Goal: Task Accomplishment & Management: Manage account settings

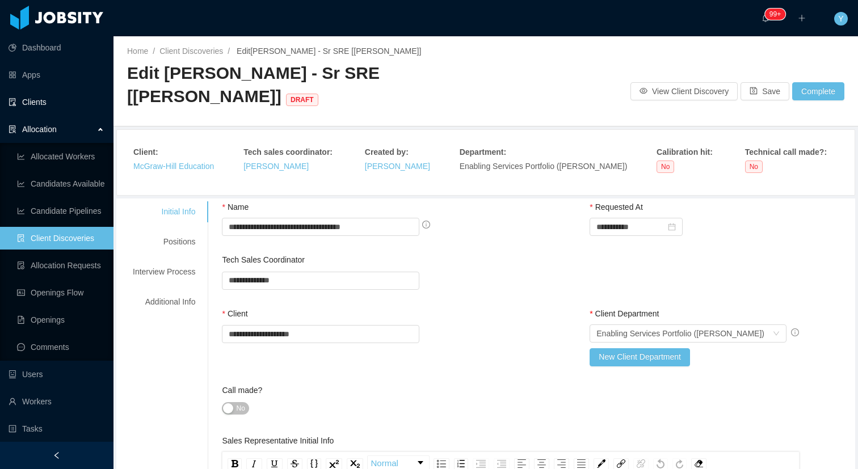
scroll to position [1174, 0]
click at [35, 112] on link "Clients" at bounding box center [57, 102] width 96 height 23
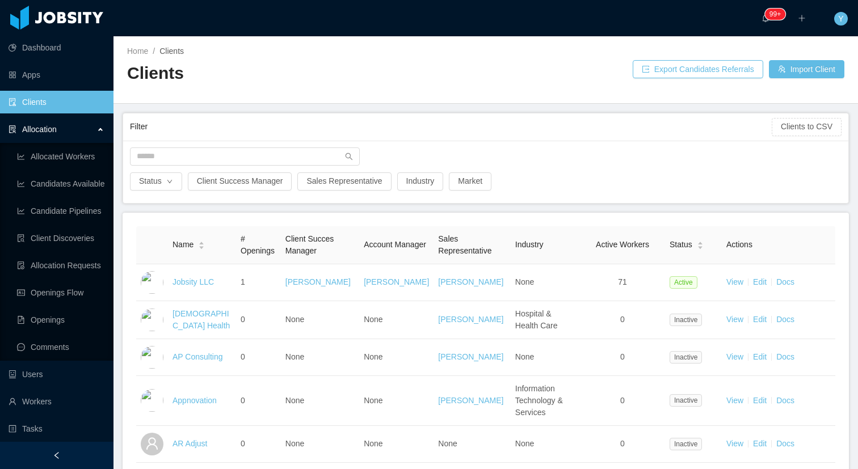
click at [252, 142] on div "Status Client Success Manager Sales Representative Industry Market" at bounding box center [485, 172] width 725 height 62
click at [241, 155] on input "text" at bounding box center [245, 157] width 230 height 18
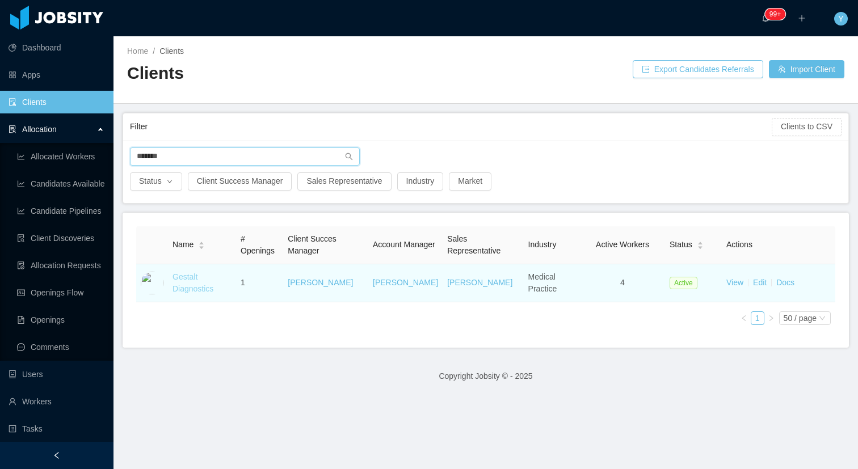
type input "*******"
click at [186, 280] on link "Gestalt Diagnostics" at bounding box center [193, 282] width 41 height 21
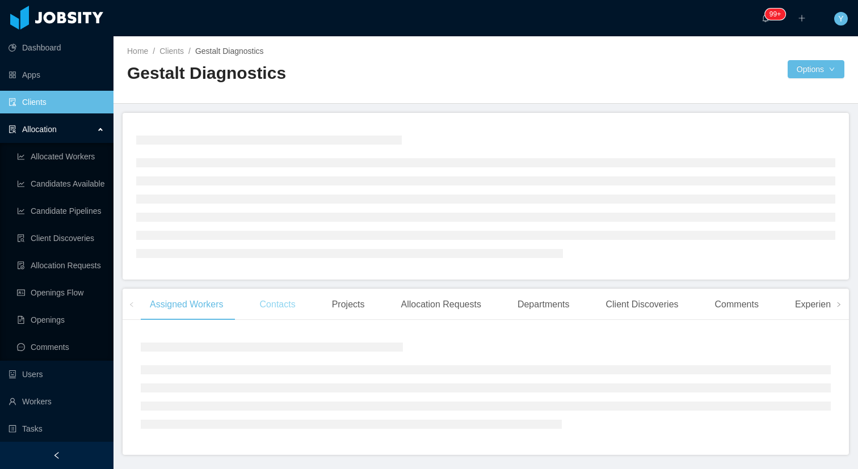
click at [277, 306] on div "Contacts" at bounding box center [278, 305] width 54 height 32
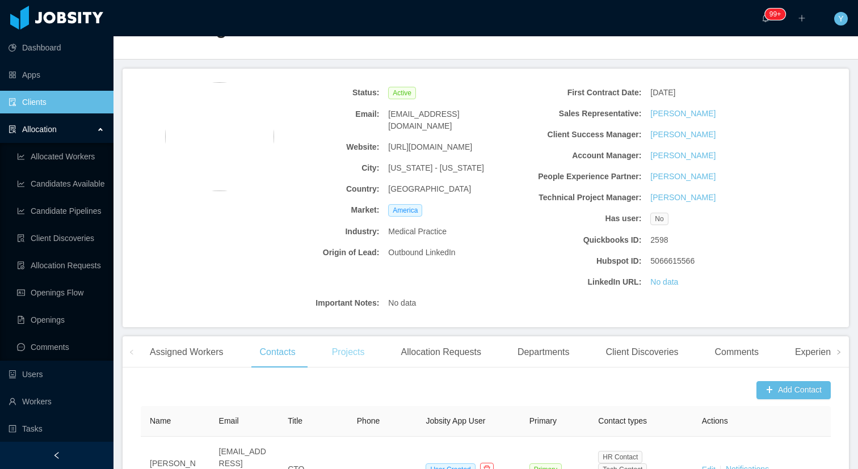
scroll to position [134, 0]
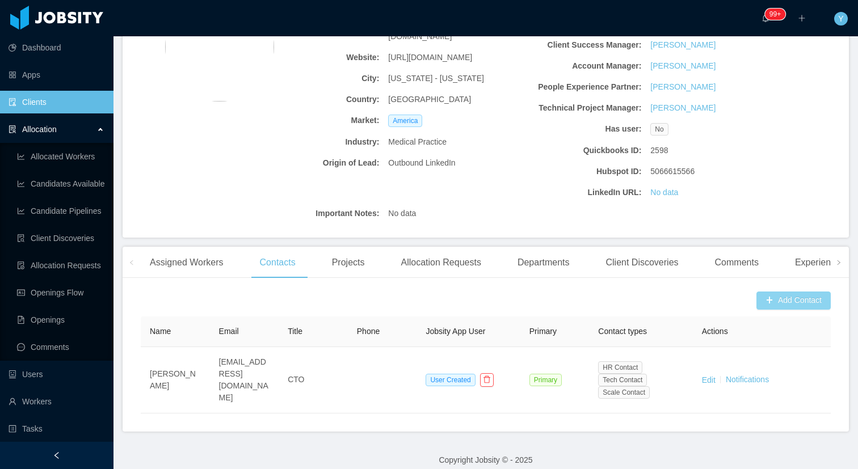
click at [809, 298] on button "Add Contact" at bounding box center [793, 301] width 74 height 18
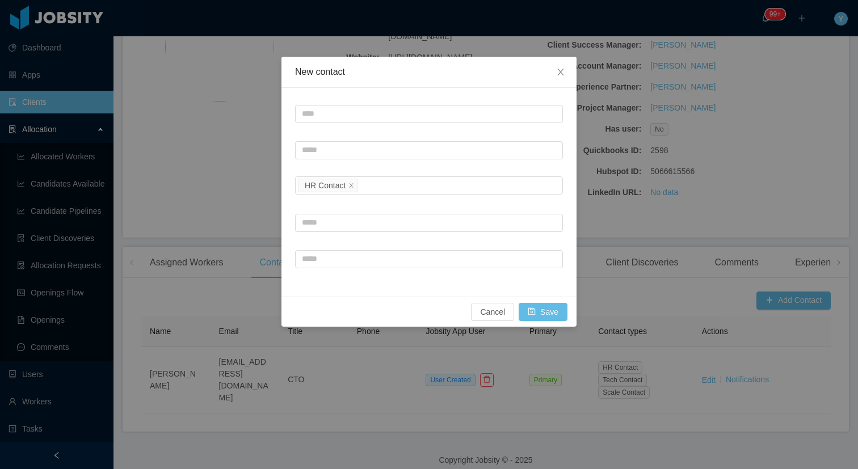
click at [386, 95] on div "Contact type HR Contact" at bounding box center [428, 192] width 295 height 209
click at [373, 113] on input "text" at bounding box center [429, 114] width 268 height 18
paste input "**********"
type input "**********"
click at [334, 149] on input "text" at bounding box center [429, 150] width 268 height 18
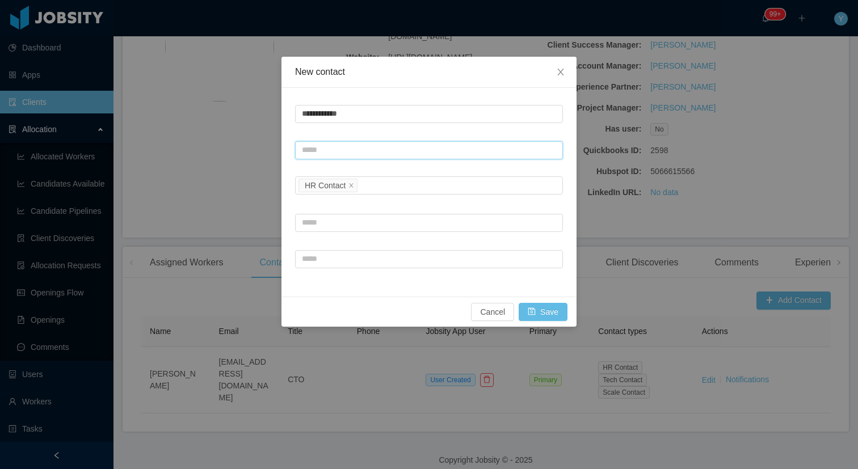
paste input "**********"
click at [353, 183] on icon "icon: close" at bounding box center [351, 186] width 6 height 6
click at [381, 184] on div "Contact type" at bounding box center [426, 185] width 249 height 11
type input "**********"
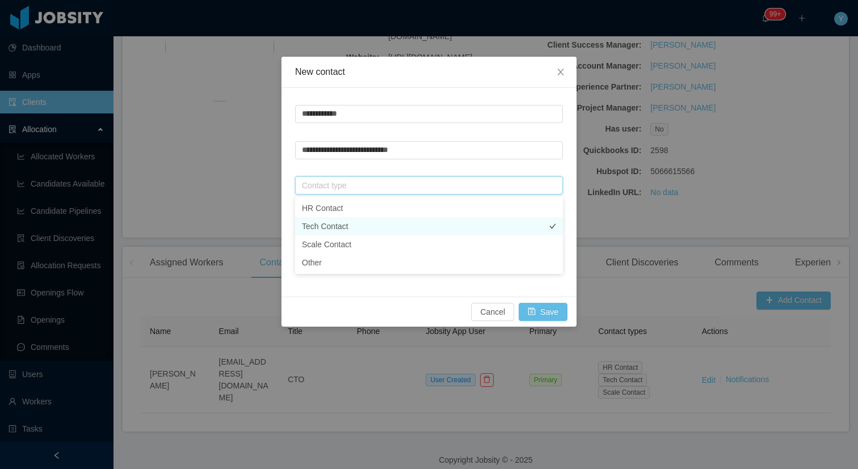
click at [338, 228] on li "Tech Contact" at bounding box center [429, 226] width 268 height 18
click at [496, 171] on form "**********" at bounding box center [429, 186] width 268 height 168
drag, startPoint x: 354, startPoint y: 111, endPoint x: 214, endPoint y: 111, distance: 139.6
click at [214, 111] on div "**********" at bounding box center [429, 234] width 858 height 469
click at [347, 217] on input "text" at bounding box center [429, 223] width 268 height 18
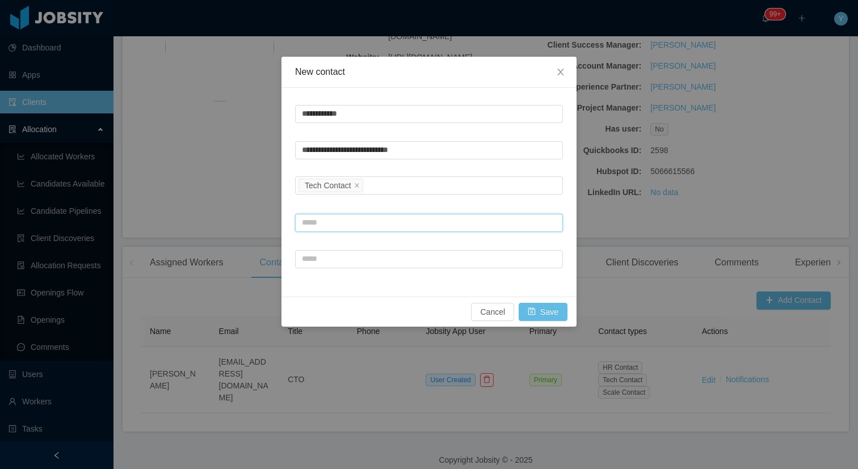
paste input "**********"
type input "**********"
click at [550, 308] on button "Save" at bounding box center [543, 312] width 49 height 18
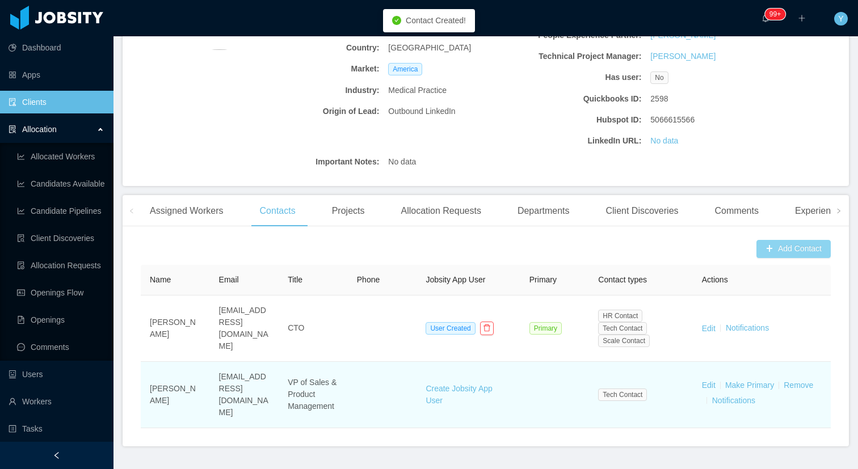
scroll to position [188, 0]
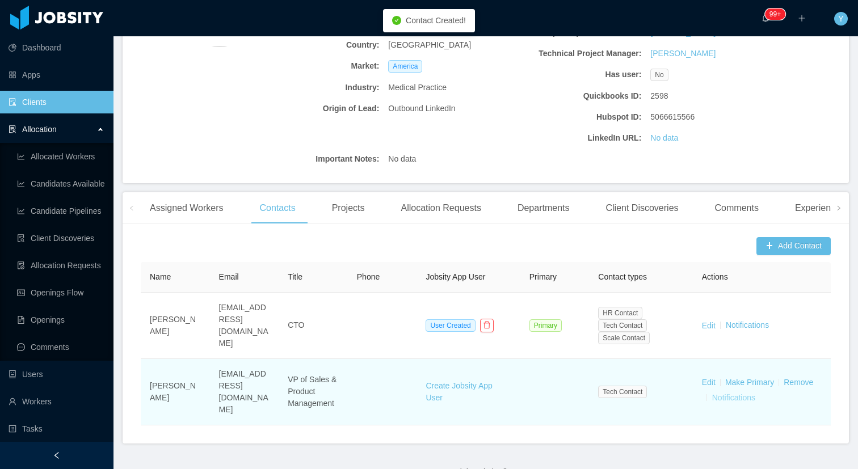
click at [740, 389] on button "Notifications" at bounding box center [734, 398] width 44 height 18
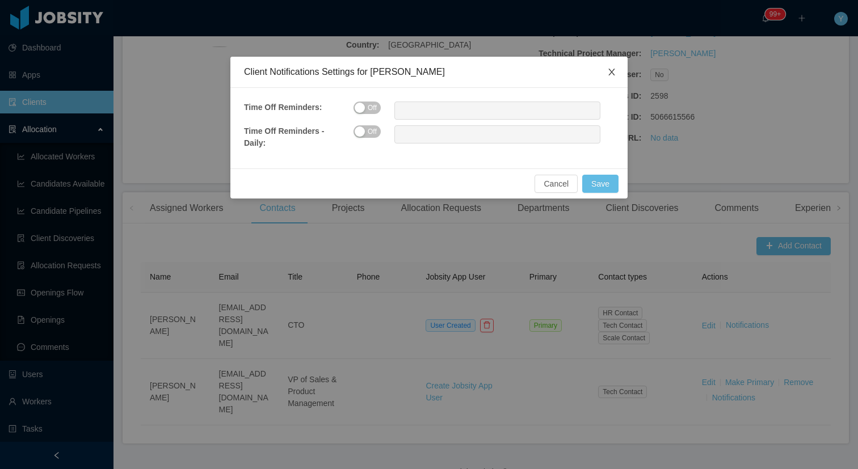
click at [609, 73] on icon "icon: close" at bounding box center [611, 72] width 9 height 9
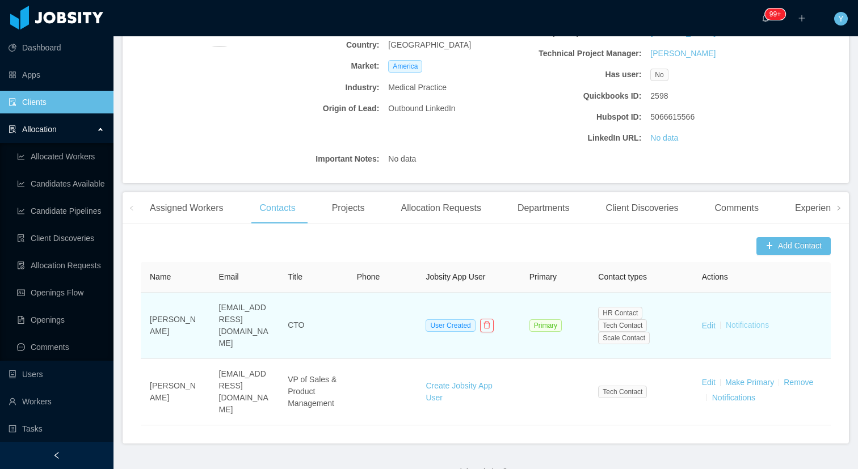
click at [748, 319] on button "Notifications" at bounding box center [747, 326] width 44 height 18
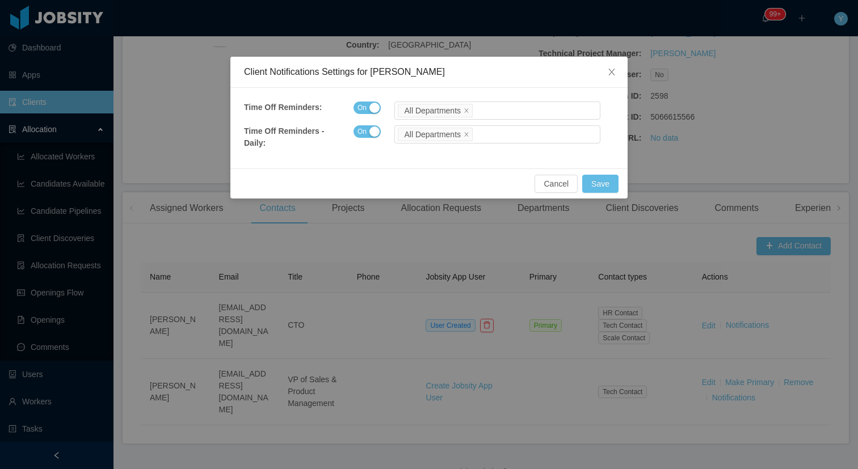
click at [369, 108] on button "On" at bounding box center [367, 108] width 27 height 12
click at [363, 128] on span "On" at bounding box center [362, 131] width 9 height 11
click at [605, 186] on button "Save" at bounding box center [600, 184] width 36 height 18
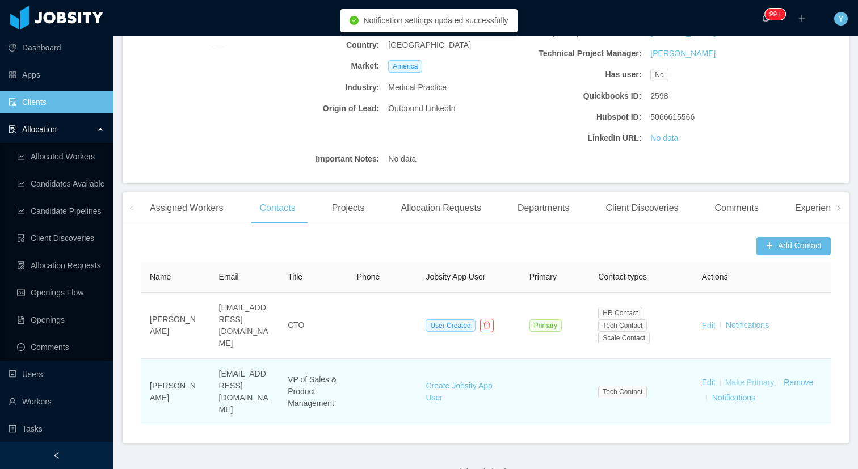
click at [746, 378] on link "Make Primary" at bounding box center [749, 382] width 49 height 9
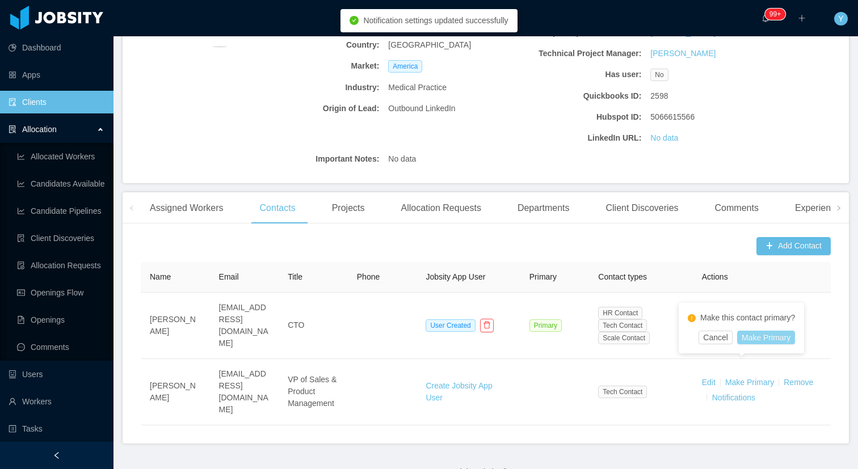
click at [760, 337] on button "Make Primary" at bounding box center [766, 338] width 58 height 14
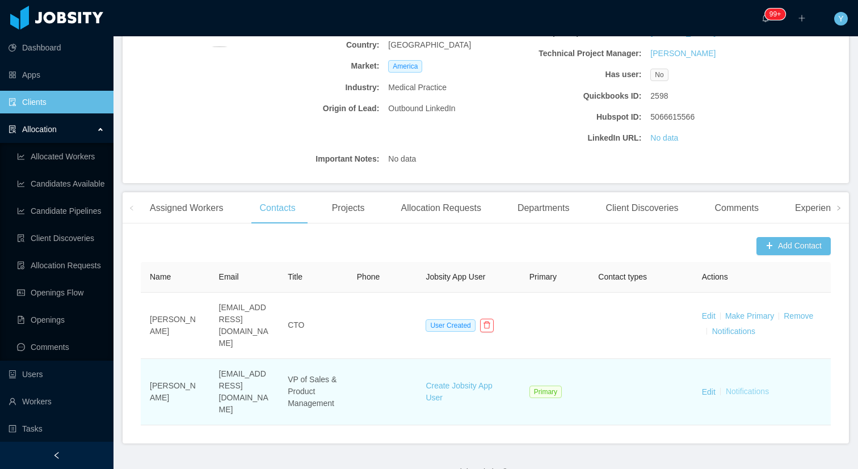
scroll to position [187, 0]
click at [737, 385] on button "Notifications" at bounding box center [747, 394] width 44 height 18
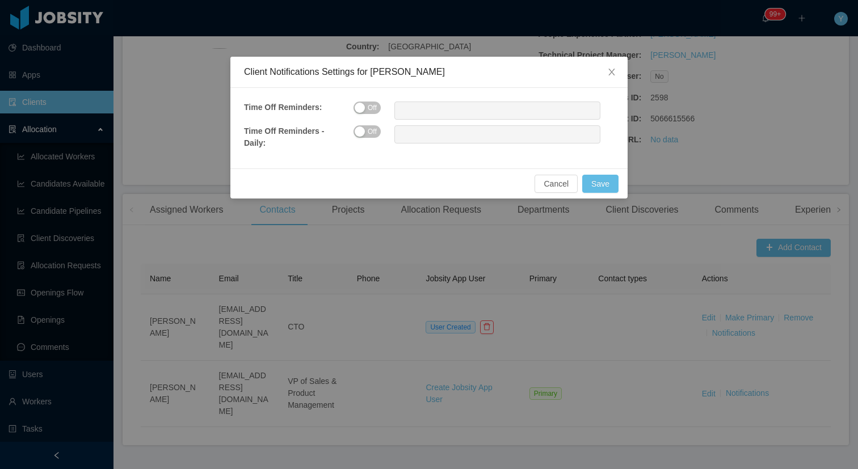
click at [369, 108] on span "Off" at bounding box center [372, 107] width 9 height 11
click at [361, 127] on button "Off" at bounding box center [367, 131] width 27 height 12
click at [435, 114] on div at bounding box center [495, 110] width 195 height 17
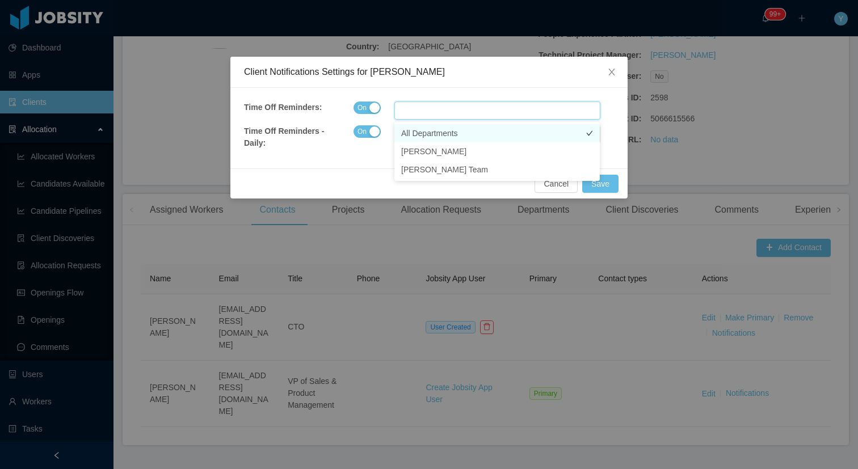
click at [434, 133] on li "All Departments" at bounding box center [496, 133] width 205 height 18
click at [545, 86] on div "Client Notifications Settings for Brian Napora" at bounding box center [428, 72] width 397 height 31
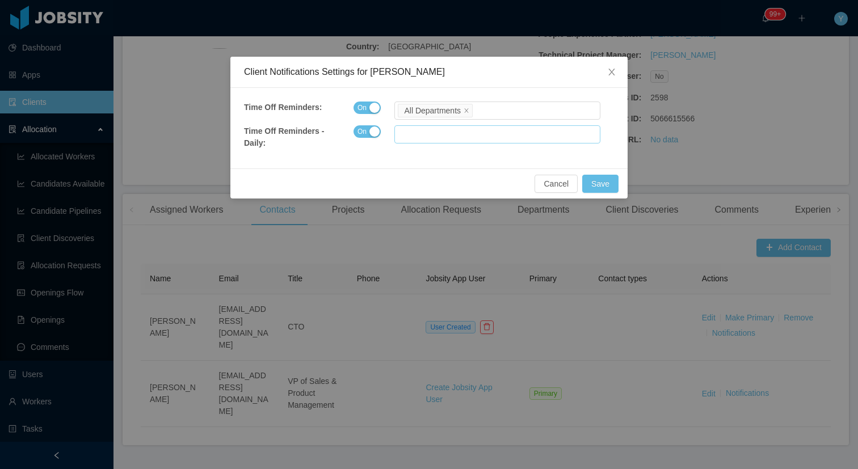
click at [445, 136] on div at bounding box center [495, 134] width 195 height 17
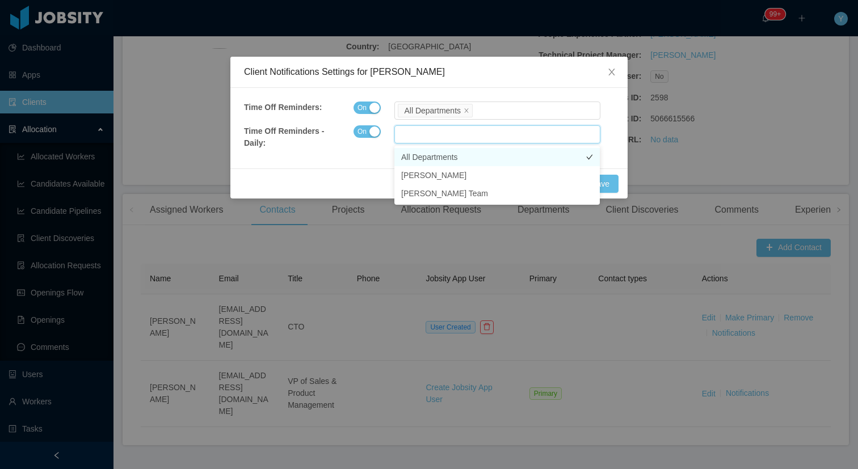
click at [445, 152] on li "All Departments" at bounding box center [496, 157] width 205 height 18
click at [603, 133] on div "Time Off Reminders - Daily : On All Departments" at bounding box center [429, 137] width 370 height 24
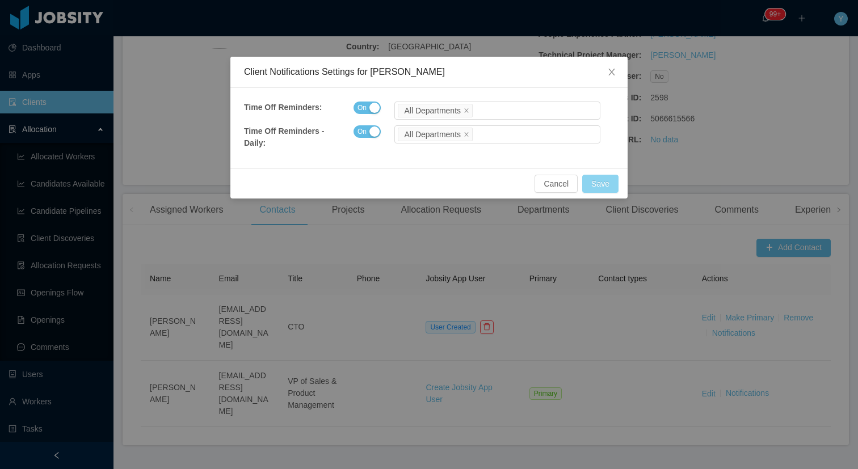
click at [598, 181] on button "Save" at bounding box center [600, 184] width 36 height 18
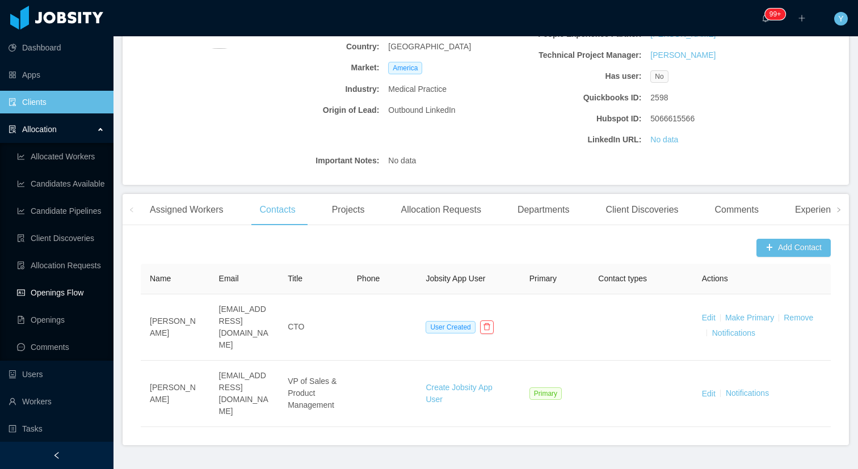
click at [58, 286] on link "Openings Flow" at bounding box center [60, 292] width 87 height 23
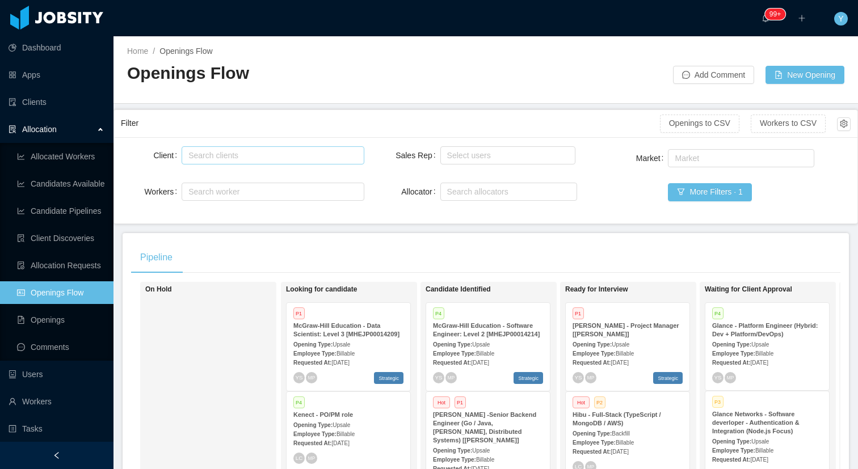
click at [221, 149] on div "Search clients" at bounding box center [271, 155] width 172 height 17
drag, startPoint x: 175, startPoint y: 147, endPoint x: 131, endPoint y: 145, distance: 43.7
click at [131, 145] on div "Client Search clients ******* gestalt" at bounding box center [242, 155] width 243 height 23
type input "******"
click at [249, 174] on li "McGraw-Hill Education" at bounding box center [270, 178] width 180 height 18
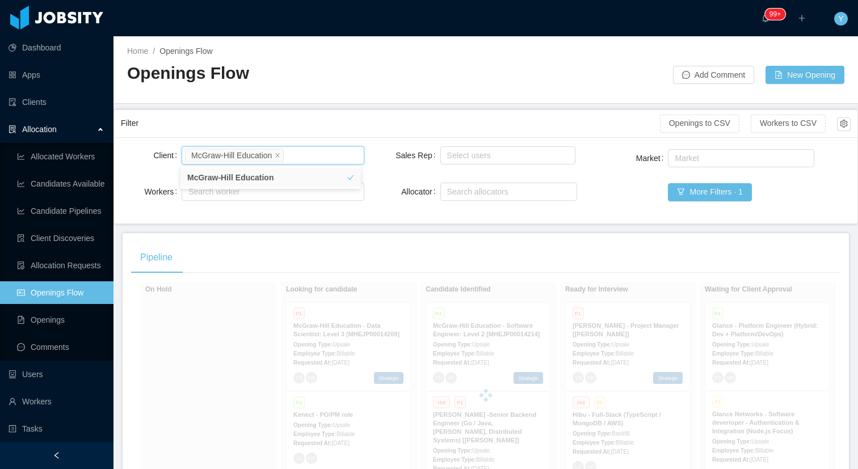
click at [317, 116] on div "Filter" at bounding box center [390, 123] width 539 height 21
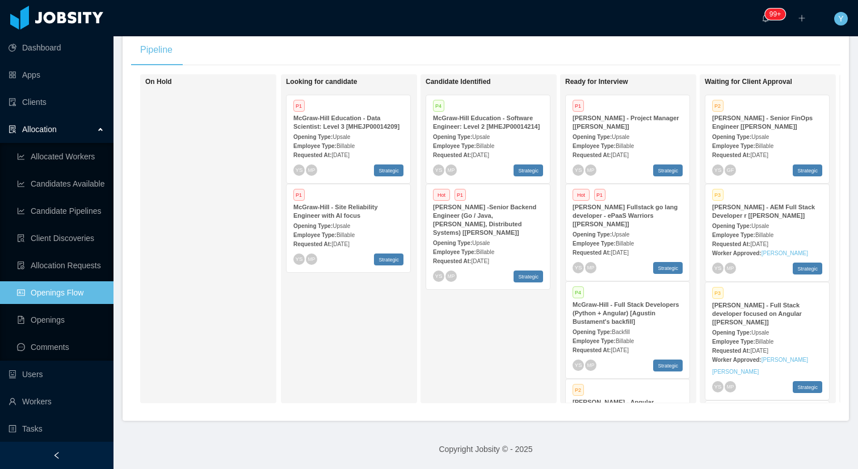
click at [385, 132] on div "Opening Type: Upsale" at bounding box center [348, 137] width 110 height 12
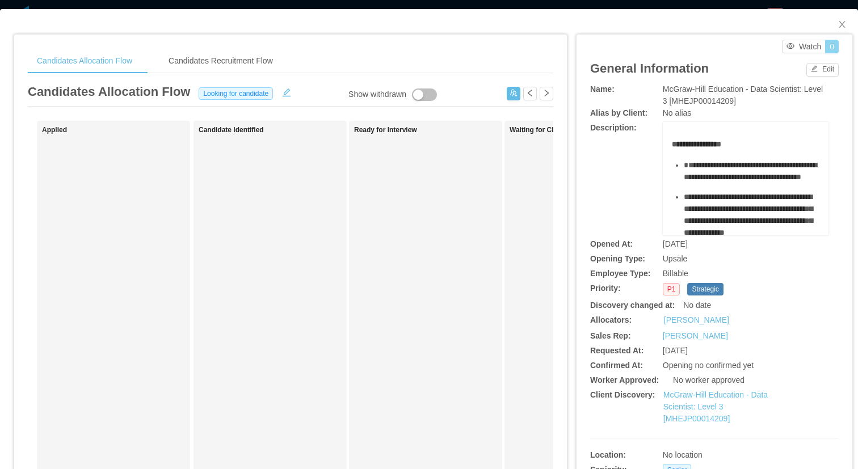
click at [828, 46] on button "0" at bounding box center [832, 47] width 14 height 14
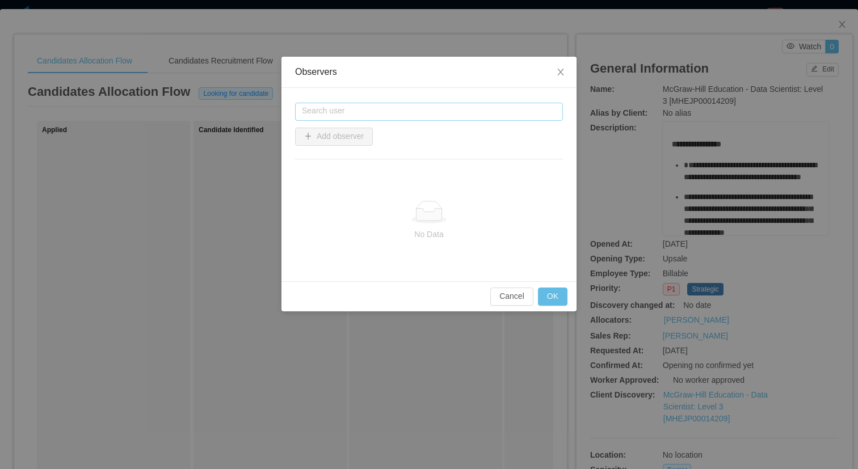
click at [354, 113] on input "text" at bounding box center [429, 112] width 268 height 18
click at [345, 129] on li "Xavier Garzon" at bounding box center [429, 133] width 268 height 18
type input "**********"
click at [322, 132] on button "Add observer" at bounding box center [334, 137] width 78 height 18
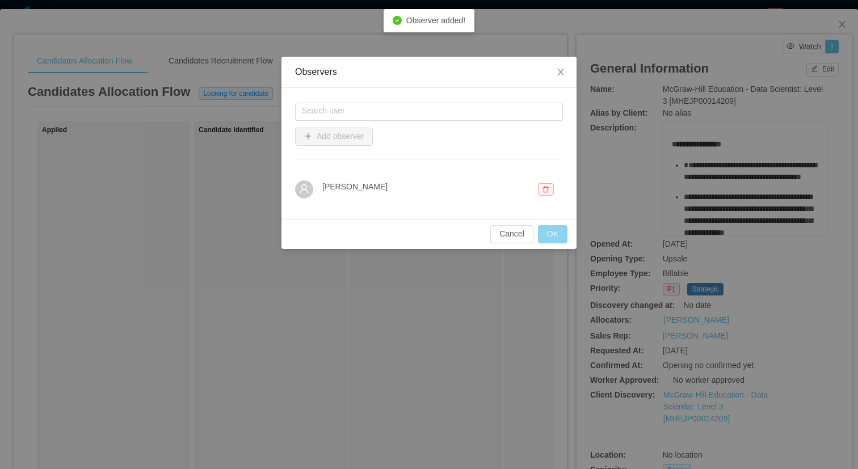
click at [556, 229] on button "OK" at bounding box center [553, 234] width 30 height 18
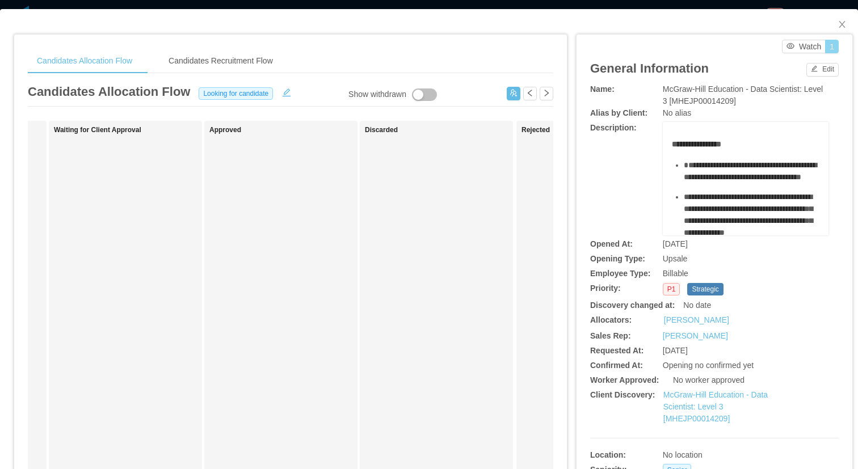
scroll to position [0, 456]
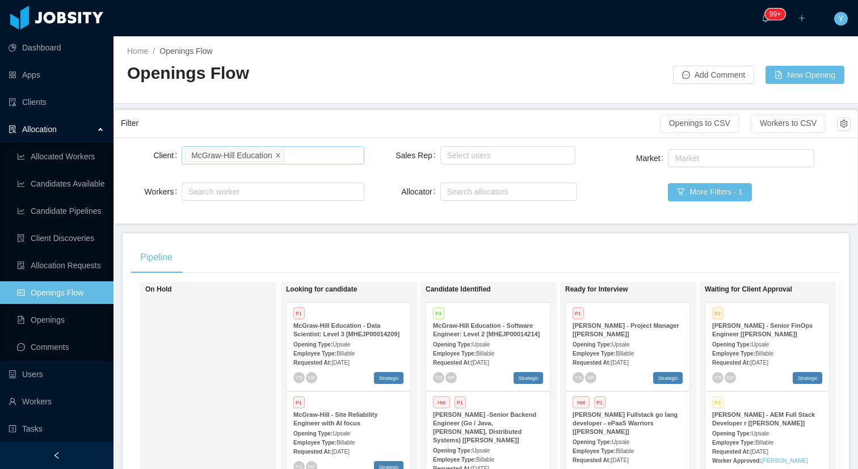
click at [279, 156] on icon "icon: close" at bounding box center [278, 155] width 4 height 4
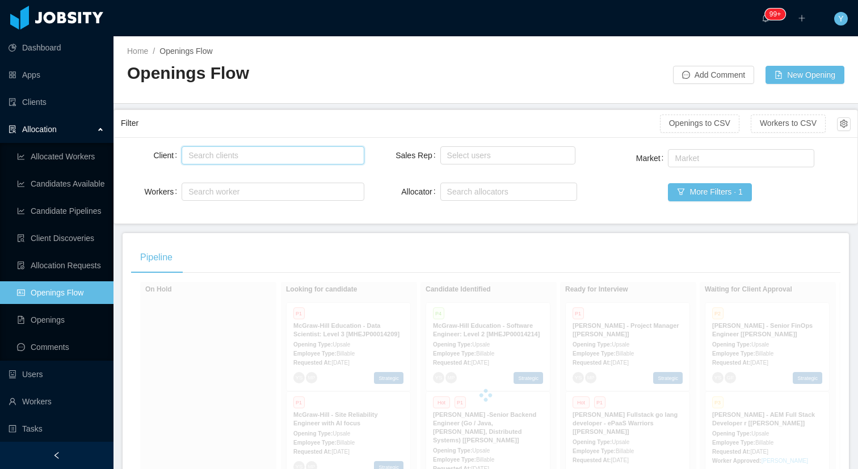
click at [290, 156] on input "Client" at bounding box center [290, 156] width 6 height 14
type input "*******"
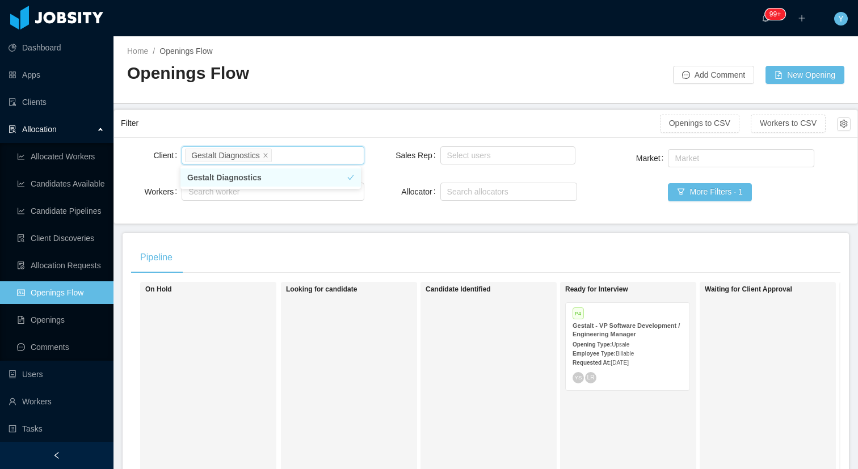
click at [667, 375] on div "YS LR" at bounding box center [628, 377] width 110 height 11
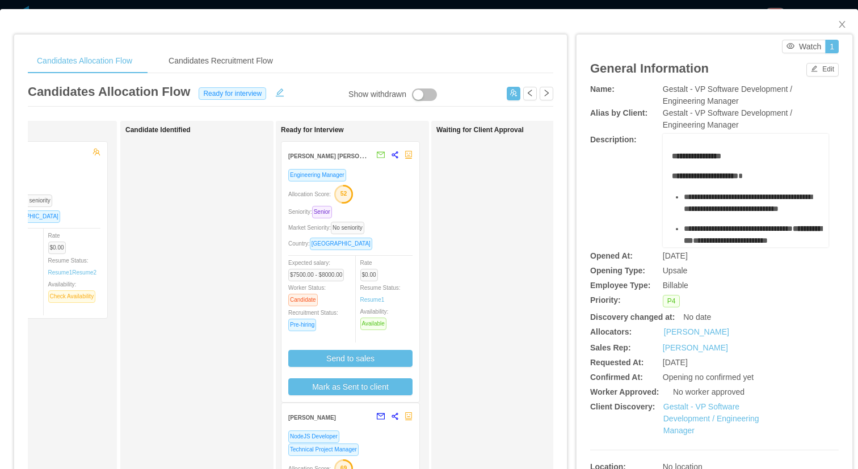
scroll to position [0, 70]
click at [392, 235] on div "Engineering Manager Allocation Score: 52 Seniority: Senior Market Seniority: No…" at bounding box center [354, 282] width 124 height 227
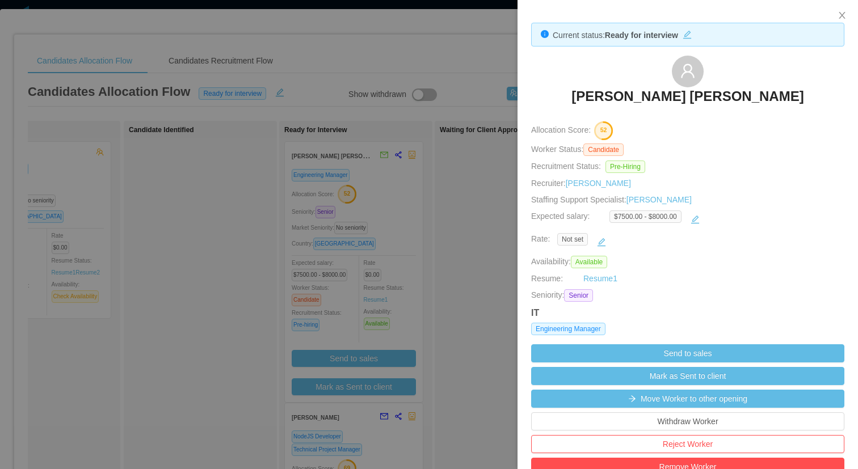
click at [434, 250] on div at bounding box center [429, 234] width 858 height 469
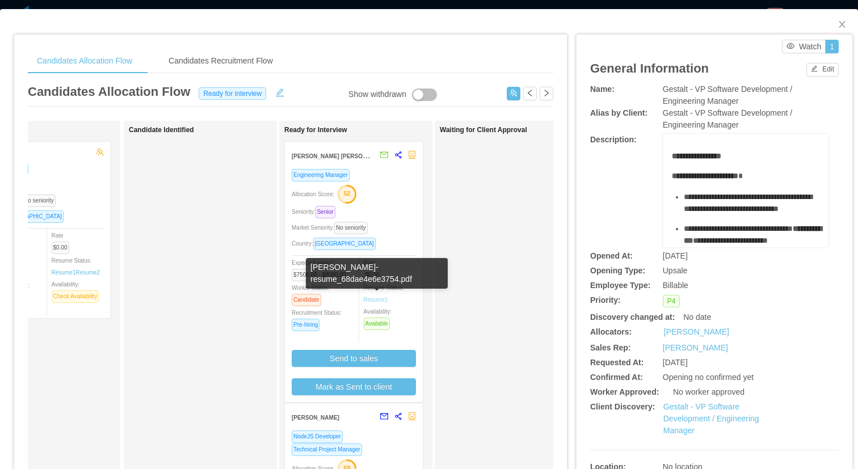
click at [382, 299] on link "Resume 1" at bounding box center [376, 300] width 24 height 9
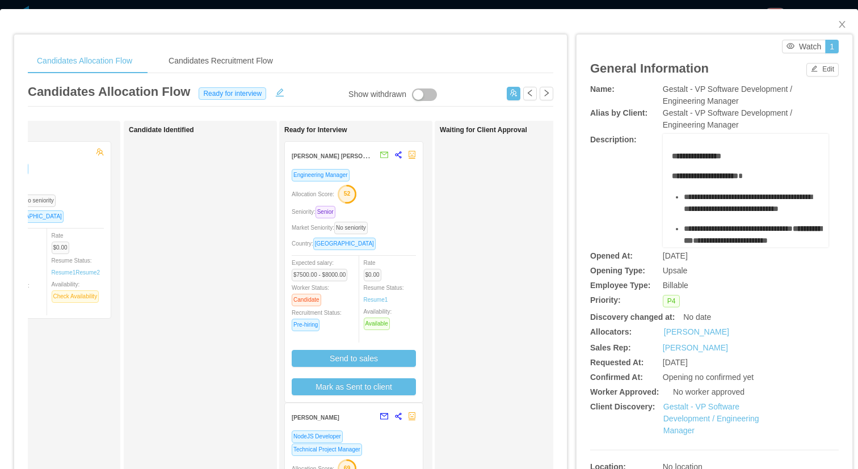
click at [394, 225] on div "Market Seniority: No seniority" at bounding box center [354, 227] width 124 height 13
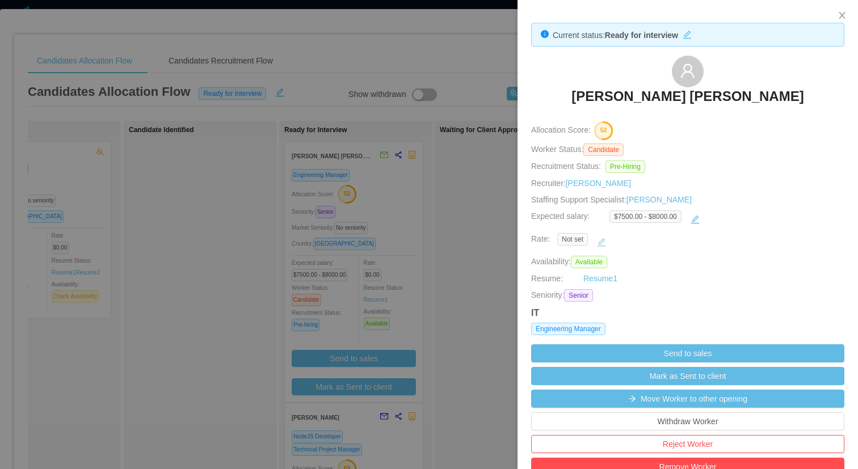
click at [594, 235] on button "button" at bounding box center [601, 242] width 18 height 18
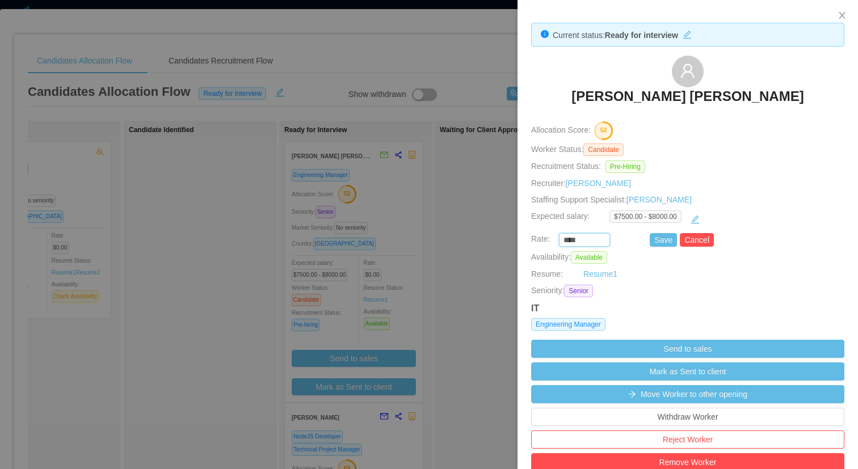
drag, startPoint x: 578, startPoint y: 238, endPoint x: 498, endPoint y: 237, distance: 80.0
click at [498, 237] on div "Current status: Ready for interview Artur Bernardo Queiroz Allocation Score: 52…" at bounding box center [429, 234] width 858 height 469
type input "********"
click at [666, 236] on button "Save" at bounding box center [663, 240] width 27 height 14
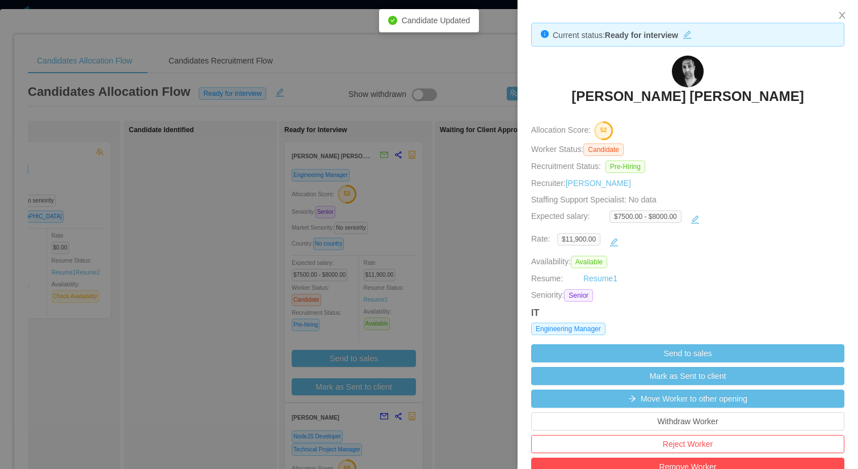
click at [476, 162] on div at bounding box center [429, 234] width 858 height 469
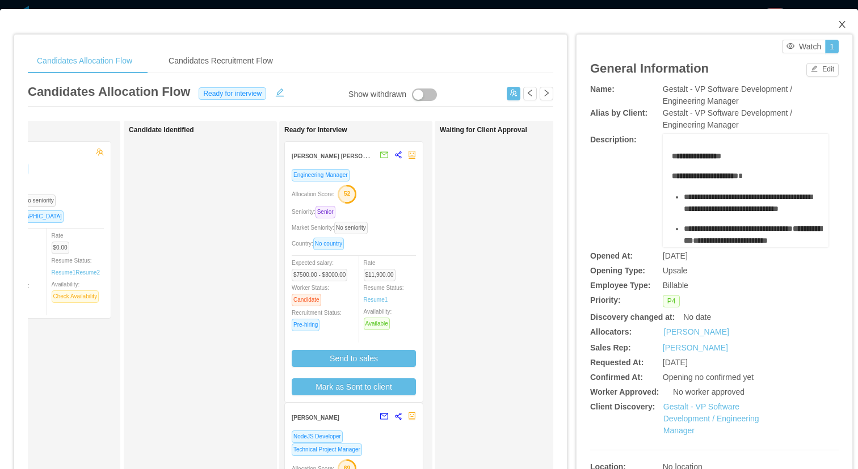
click at [838, 27] on icon "icon: close" at bounding box center [842, 24] width 9 height 9
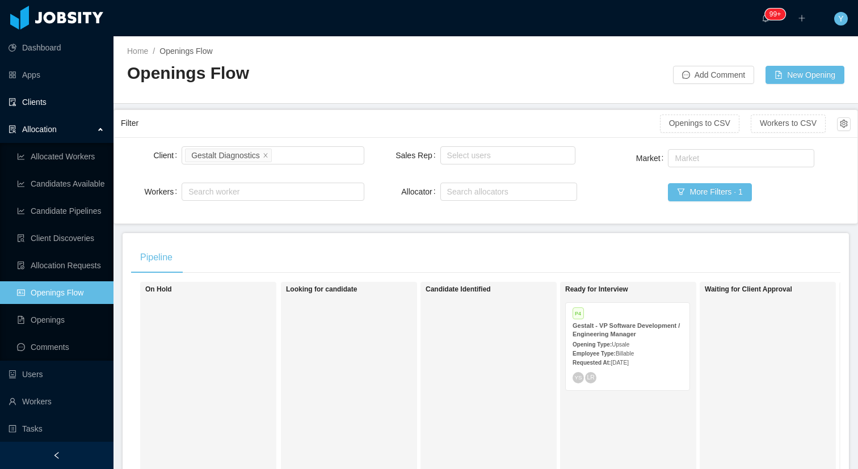
click at [74, 107] on link "Clients" at bounding box center [57, 102] width 96 height 23
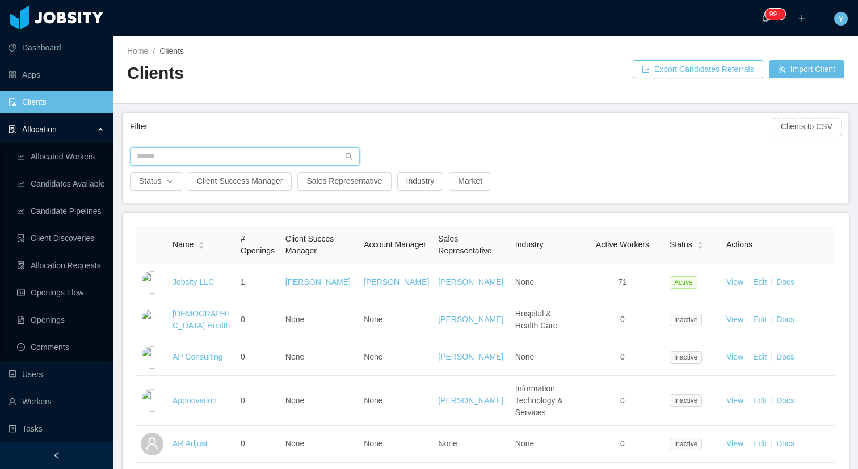
click at [225, 159] on input "text" at bounding box center [245, 157] width 230 height 18
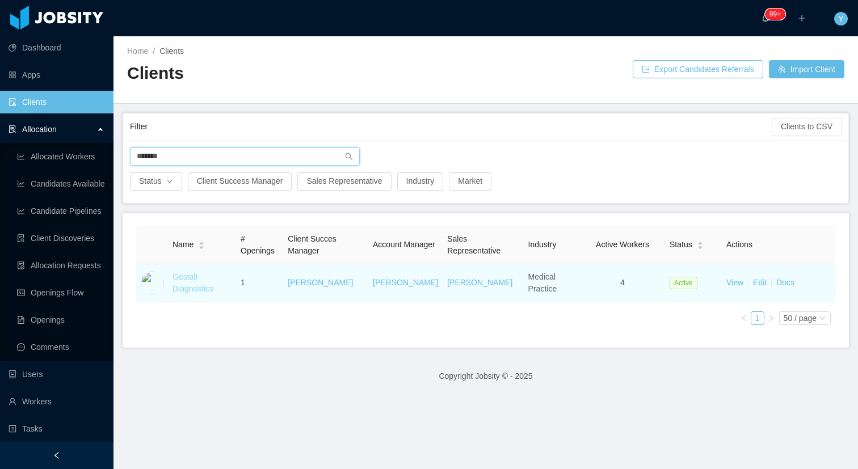
type input "*******"
click at [187, 277] on link "Gestalt Diagnostics" at bounding box center [193, 282] width 41 height 21
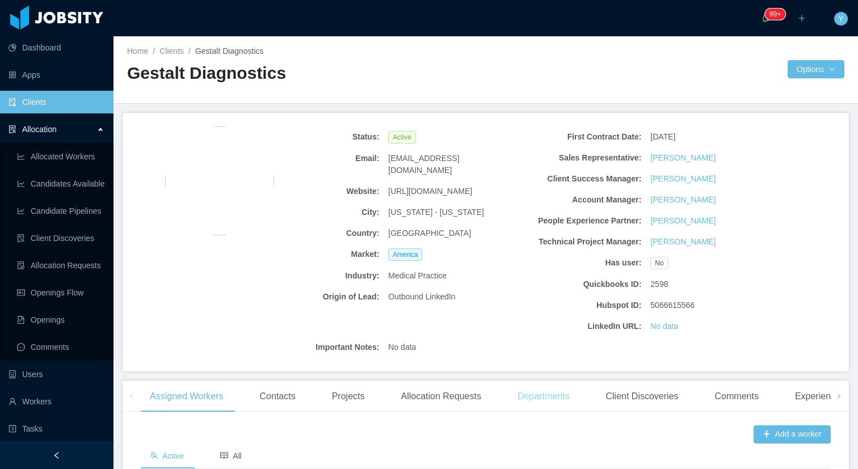
click at [556, 401] on div "Departments" at bounding box center [543, 397] width 70 height 32
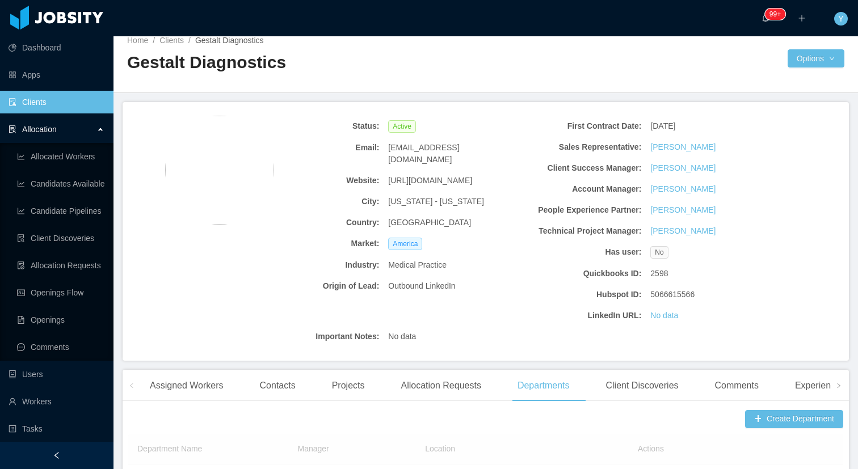
scroll to position [170, 0]
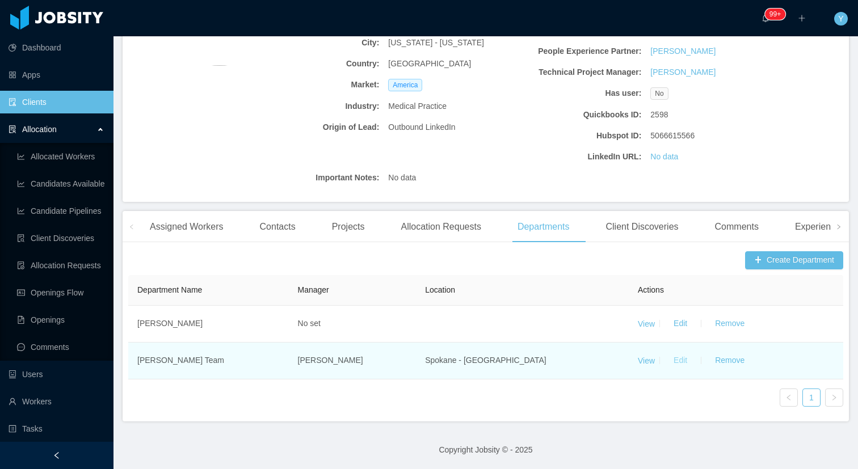
click at [667, 358] on button "Edit" at bounding box center [681, 361] width 32 height 18
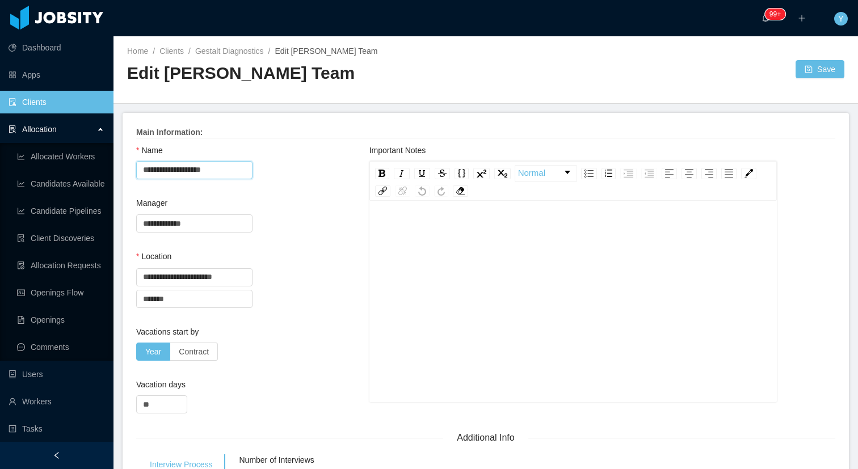
click at [191, 164] on input "**********" at bounding box center [194, 170] width 116 height 18
click at [199, 170] on input "**********" at bounding box center [194, 170] width 116 height 18
drag, startPoint x: 204, startPoint y: 170, endPoint x: 107, endPoint y: 165, distance: 97.2
click at [103, 165] on section "**********" at bounding box center [429, 234] width 858 height 469
type input "**********"
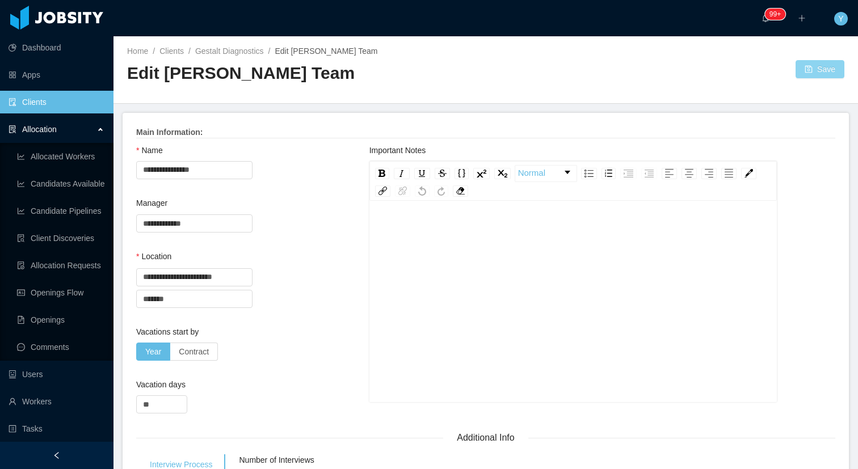
click at [822, 64] on button "Save" at bounding box center [820, 69] width 49 height 18
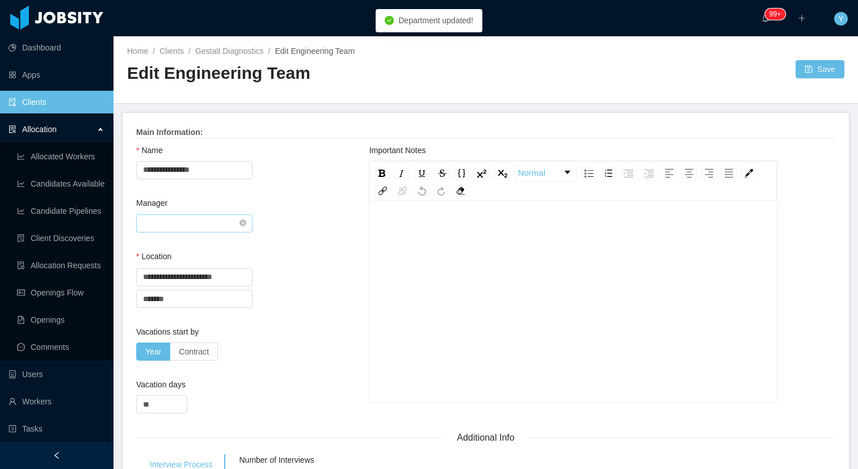
click at [226, 229] on input "text" at bounding box center [194, 224] width 116 height 18
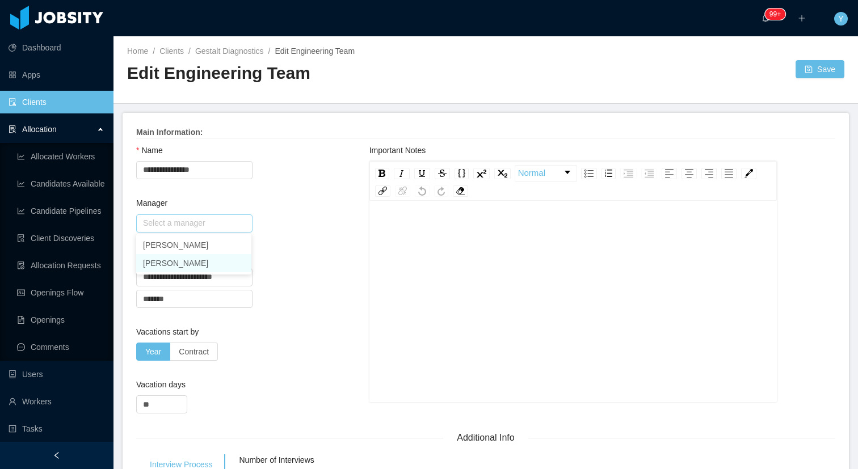
click at [209, 260] on li "Brian Napora" at bounding box center [193, 263] width 115 height 18
type input "**********"
click at [808, 68] on button "Save" at bounding box center [820, 69] width 49 height 18
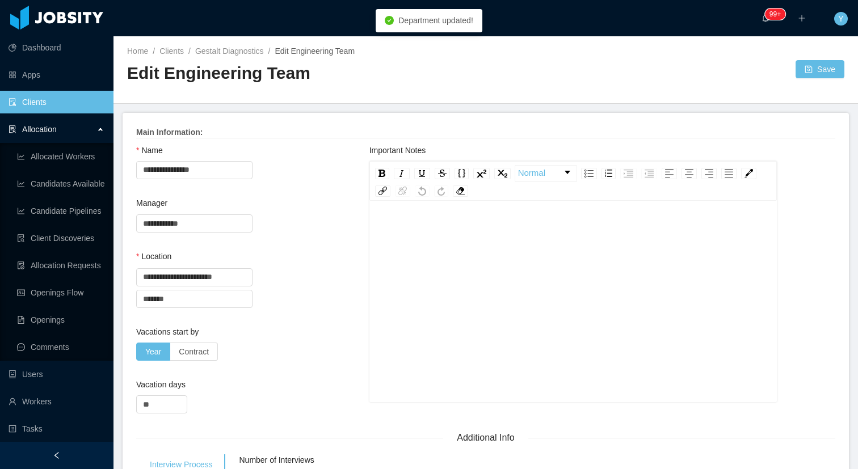
click at [247, 56] on div "Home / Clients / Gestalt Diagnostics / Edit Engineering Team /" at bounding box center [306, 51] width 359 height 12
click at [73, 52] on link "Dashboard" at bounding box center [57, 47] width 96 height 23
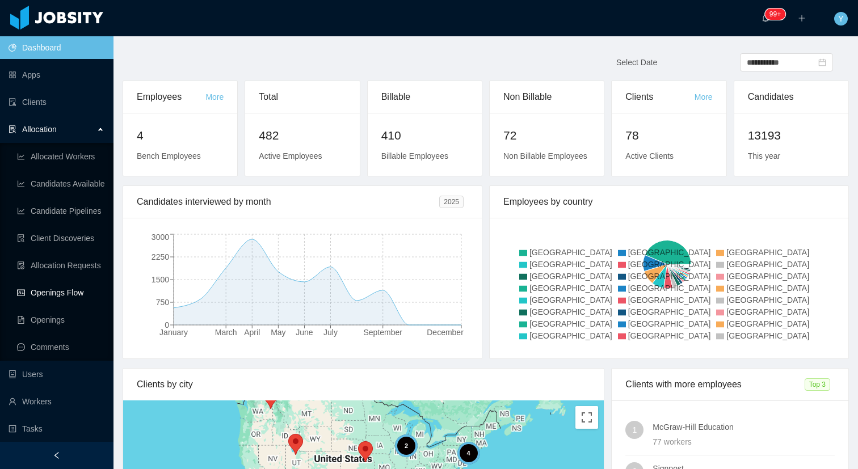
click at [54, 294] on link "Openings Flow" at bounding box center [60, 292] width 87 height 23
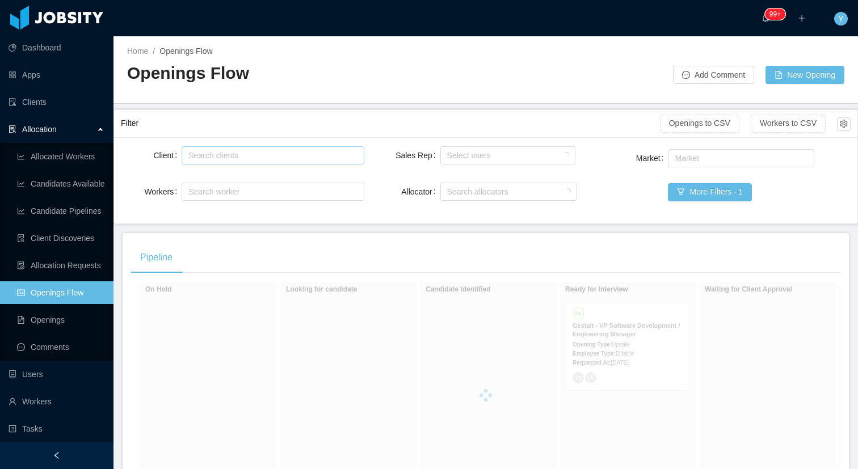
click at [270, 161] on div "Search clients" at bounding box center [271, 155] width 172 height 17
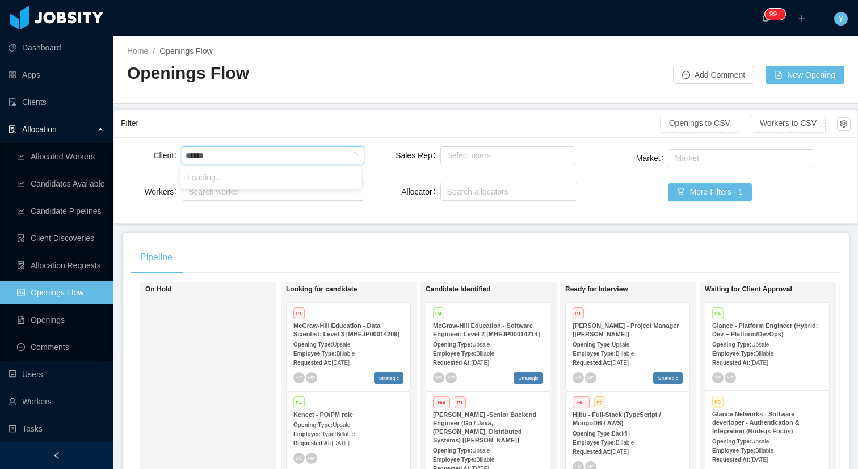
type input "*******"
click at [260, 176] on li "Gestalt Diagnostics" at bounding box center [270, 178] width 180 height 18
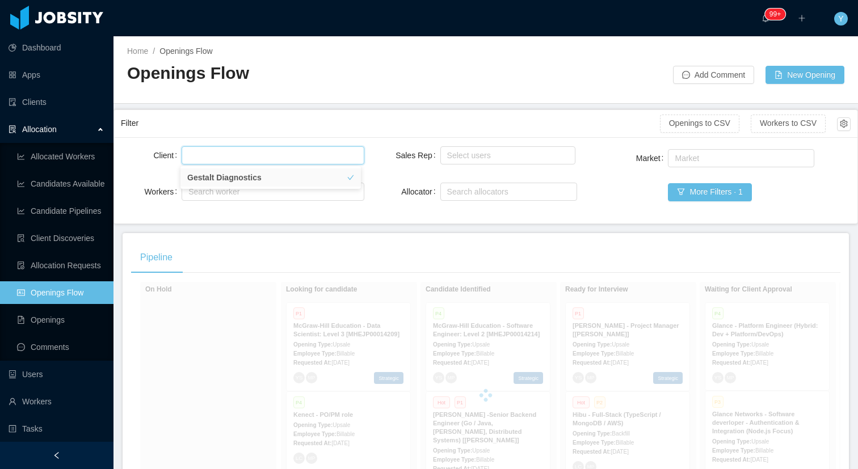
click at [275, 129] on div "Filter" at bounding box center [390, 123] width 539 height 21
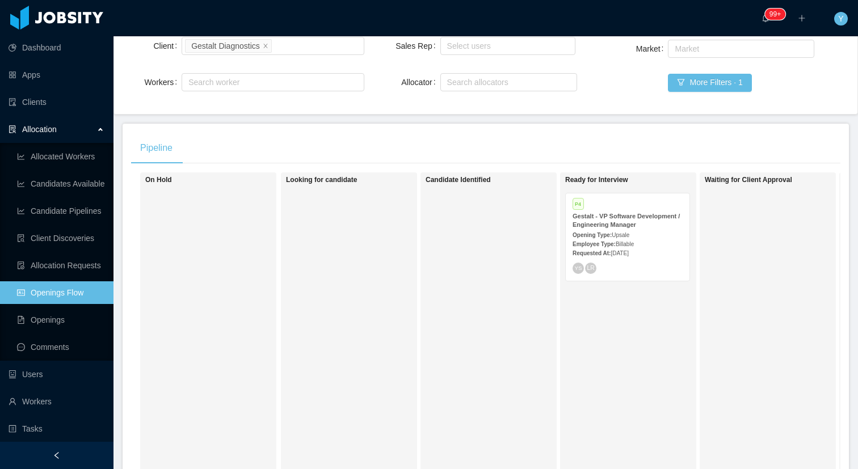
scroll to position [171, 0]
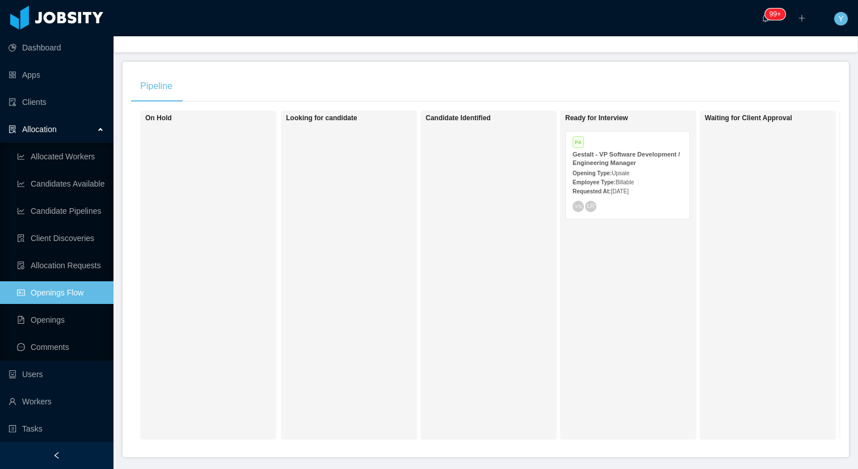
click at [621, 169] on div "Opening Type: Upsale" at bounding box center [628, 173] width 110 height 12
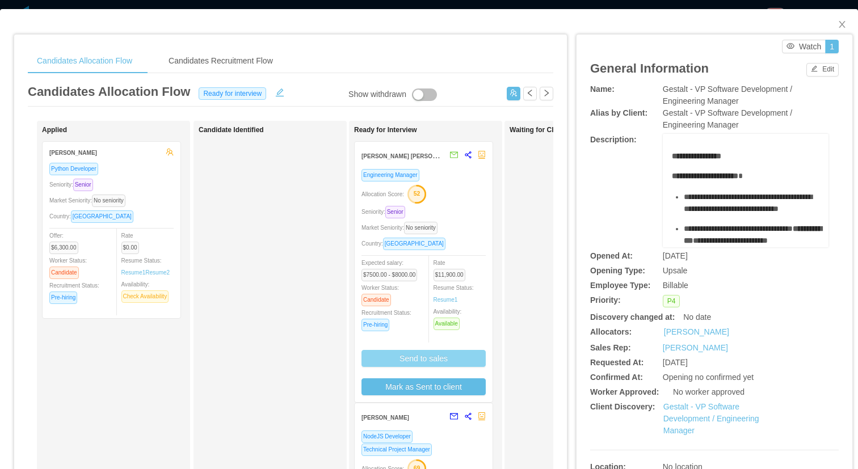
scroll to position [100, 0]
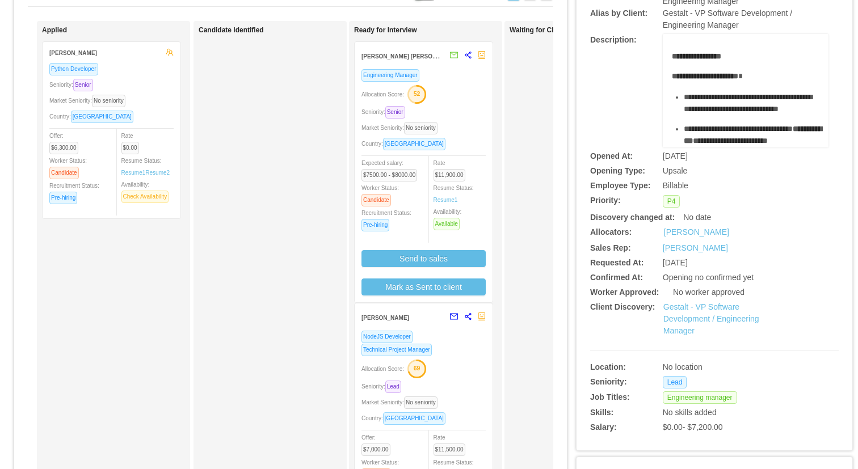
click at [482, 111] on div "Seniority: Senior" at bounding box center [423, 112] width 124 height 13
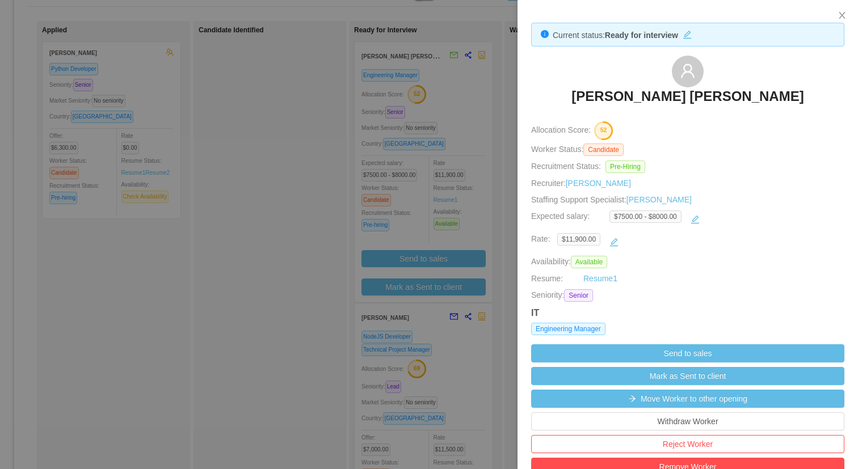
click at [257, 121] on div at bounding box center [429, 234] width 858 height 469
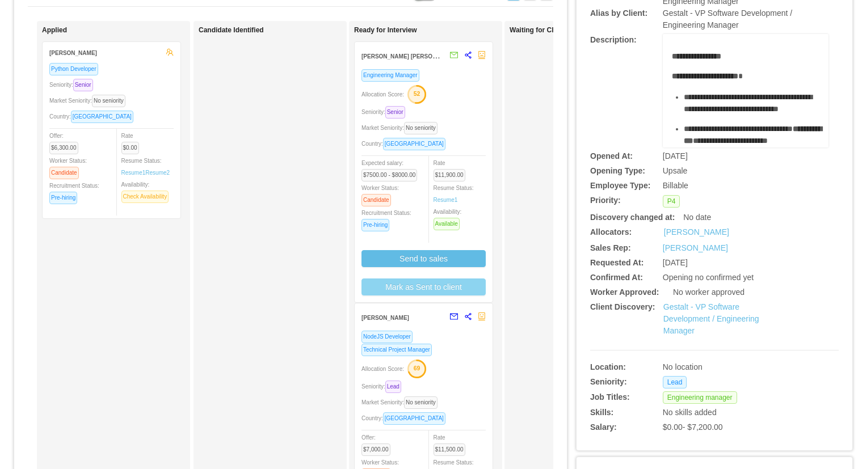
click at [411, 288] on button "Mark as Sent to client" at bounding box center [423, 287] width 124 height 17
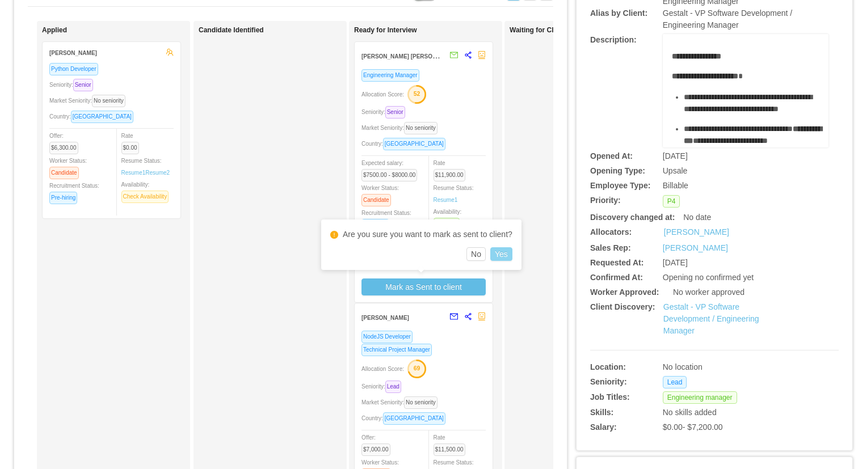
click at [507, 250] on button "Yes" at bounding box center [501, 254] width 22 height 14
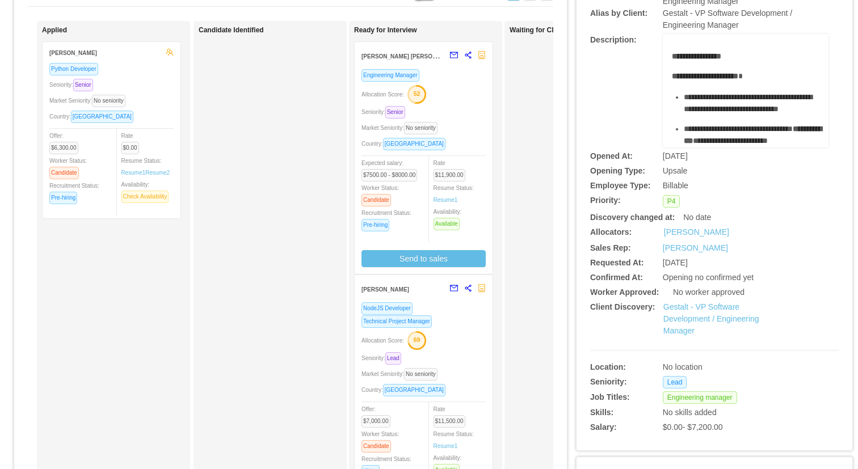
scroll to position [0, 0]
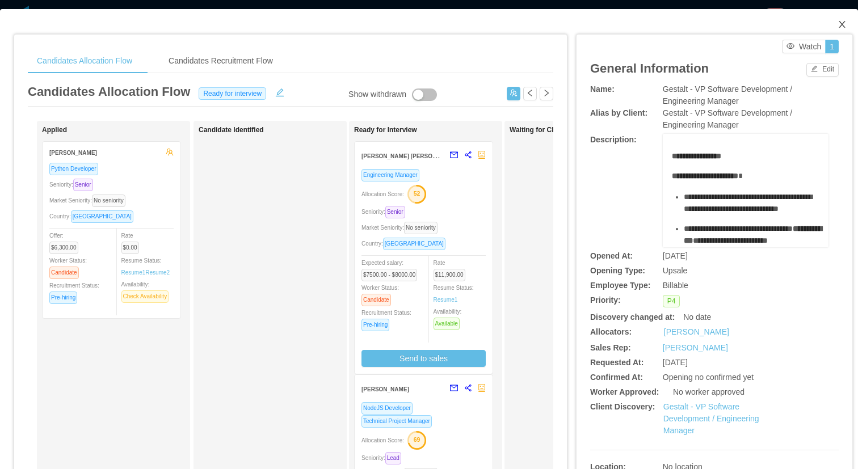
click at [838, 28] on icon "icon: close" at bounding box center [842, 24] width 9 height 9
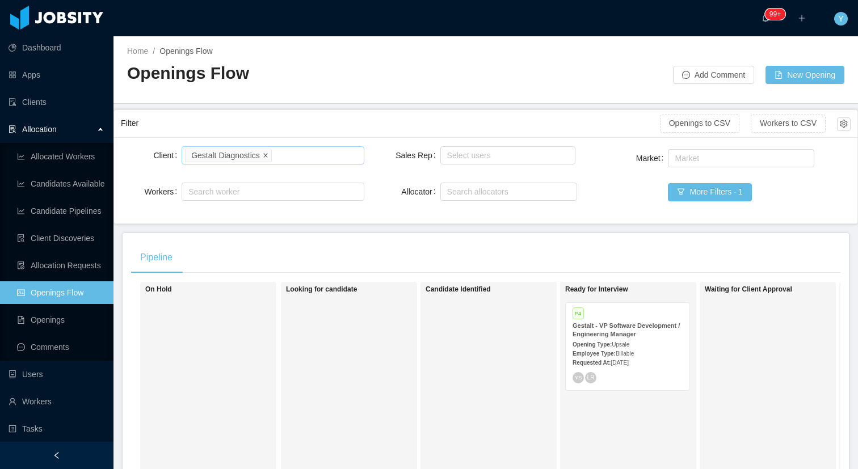
click at [266, 156] on icon "icon: close" at bounding box center [266, 155] width 6 height 6
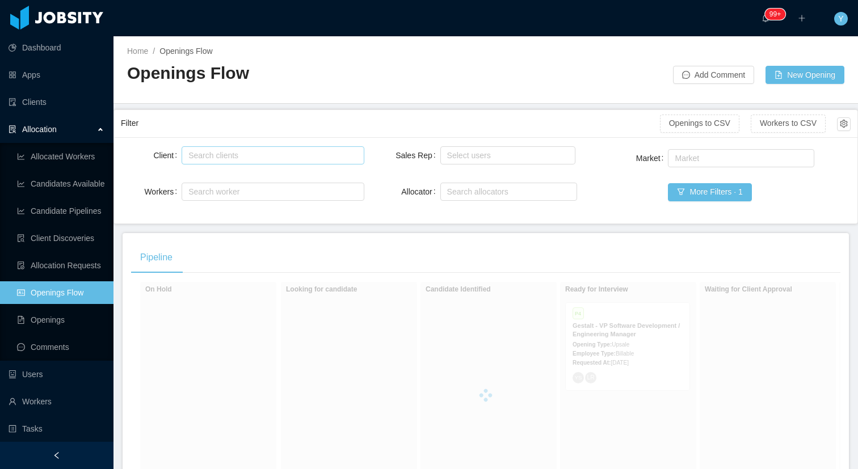
click at [289, 154] on div "Search clients" at bounding box center [269, 155] width 163 height 11
type input "*******"
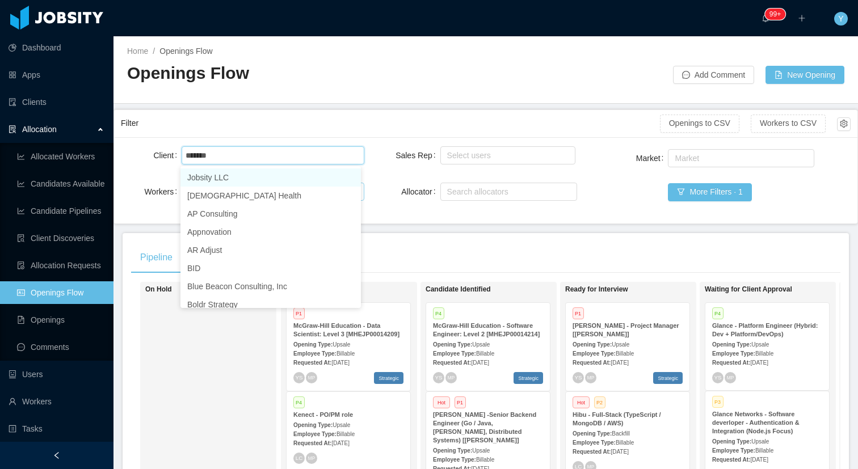
click at [250, 183] on li "Jobsity LLC" at bounding box center [270, 178] width 180 height 18
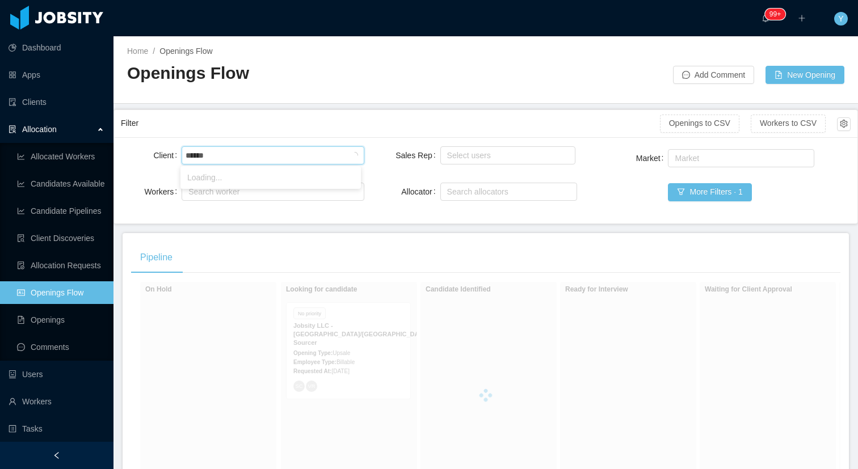
type input "*******"
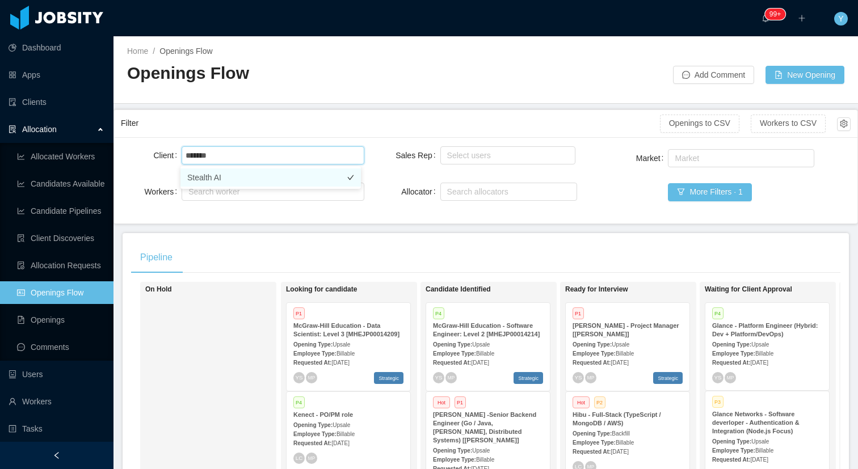
click at [240, 177] on li "Stealth AI" at bounding box center [270, 178] width 180 height 18
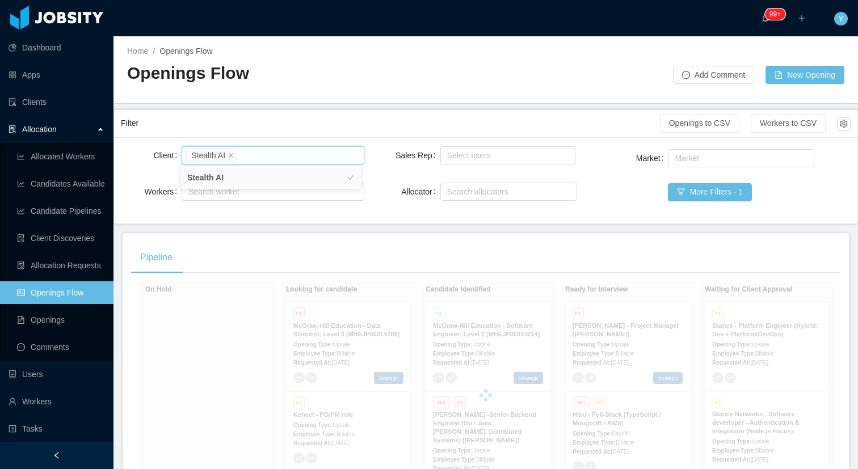
click at [276, 120] on div "Filter" at bounding box center [390, 123] width 539 height 21
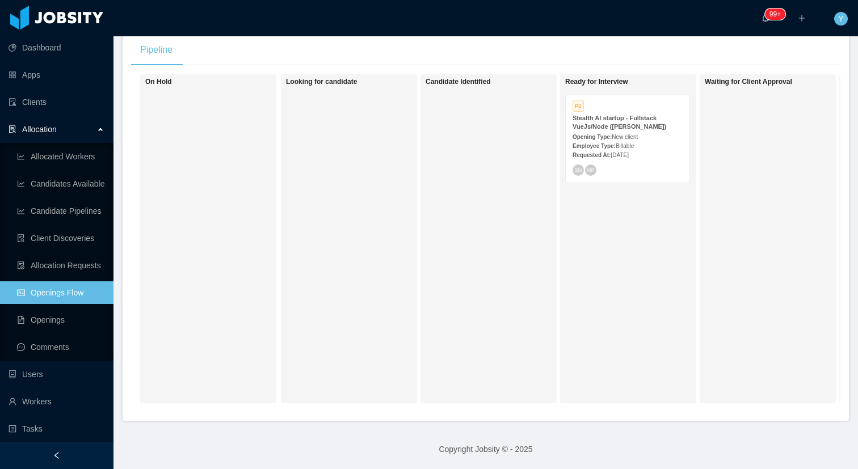
click at [663, 131] on div "Opening Type: New client" at bounding box center [628, 137] width 110 height 12
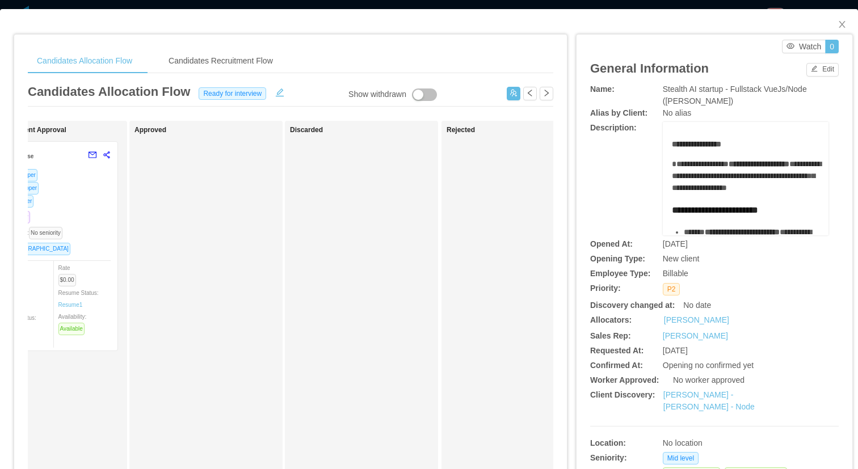
scroll to position [0, 596]
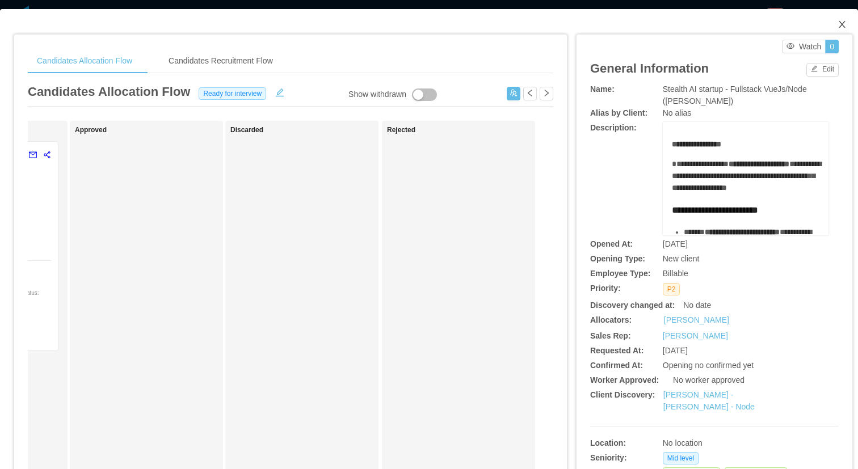
click at [838, 27] on icon "icon: close" at bounding box center [842, 24] width 9 height 9
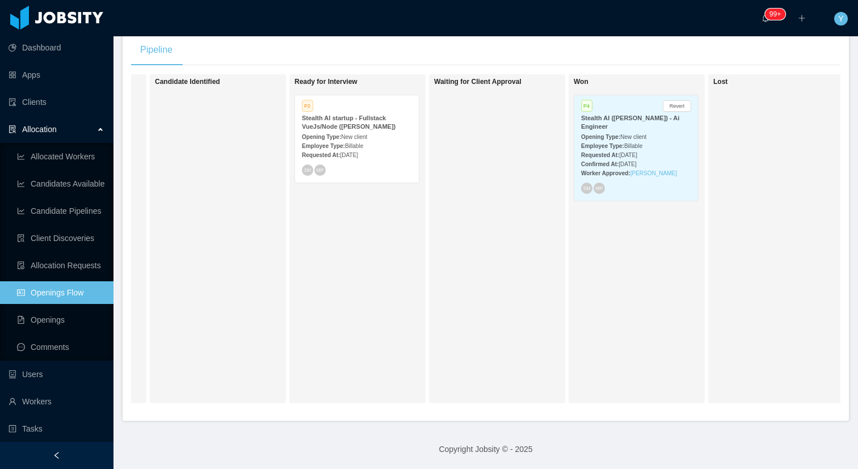
scroll to position [0, 269]
click at [645, 170] on link "Danilo Silva" at bounding box center [655, 173] width 47 height 6
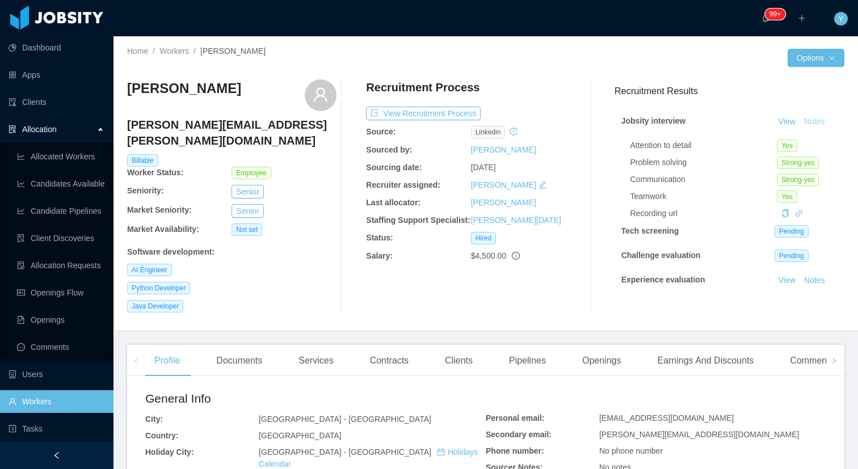
click at [800, 124] on button "Notes" at bounding box center [815, 122] width 30 height 14
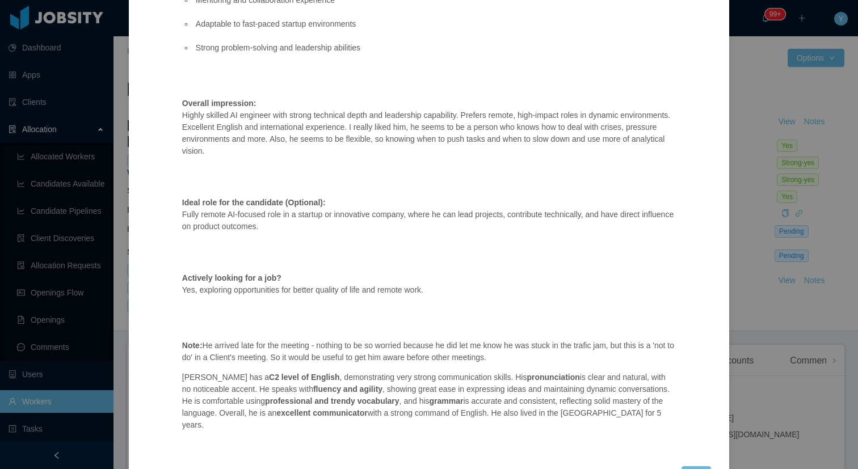
scroll to position [1135, 0]
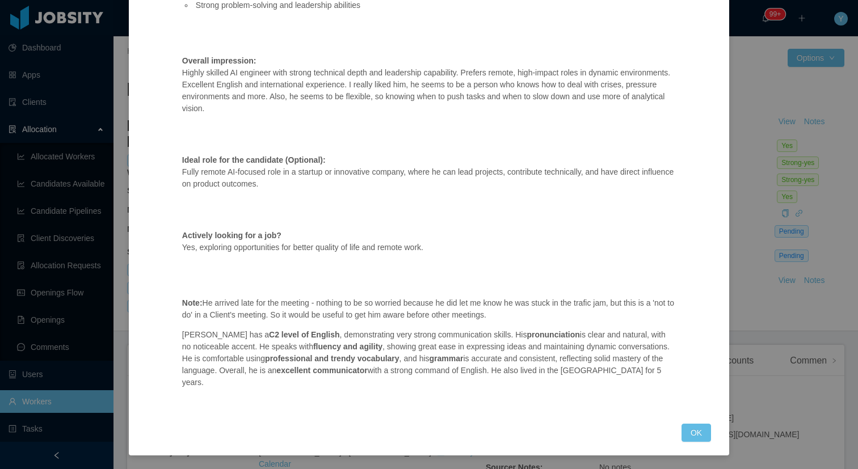
click at [361, 299] on p "Note: He arrived late for the meeting - nothing to be so worried because he did…" at bounding box center [428, 298] width 493 height 48
click at [684, 428] on button "OK" at bounding box center [697, 433] width 30 height 18
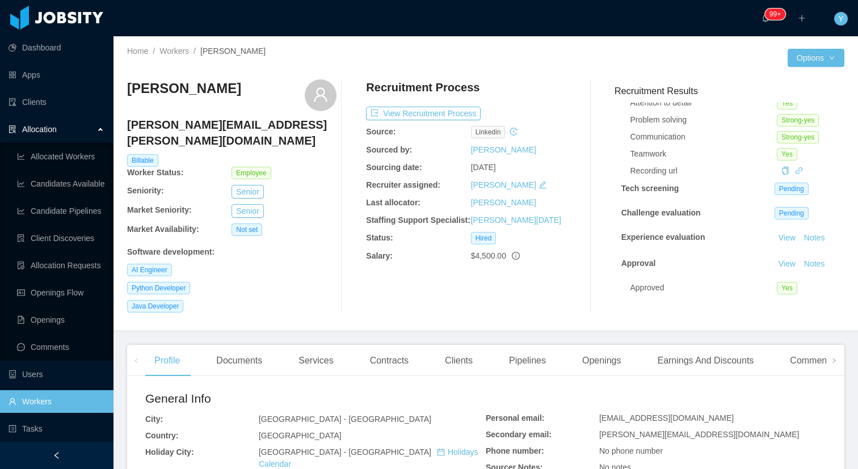
scroll to position [51, 0]
click at [800, 258] on button "Notes" at bounding box center [815, 265] width 30 height 14
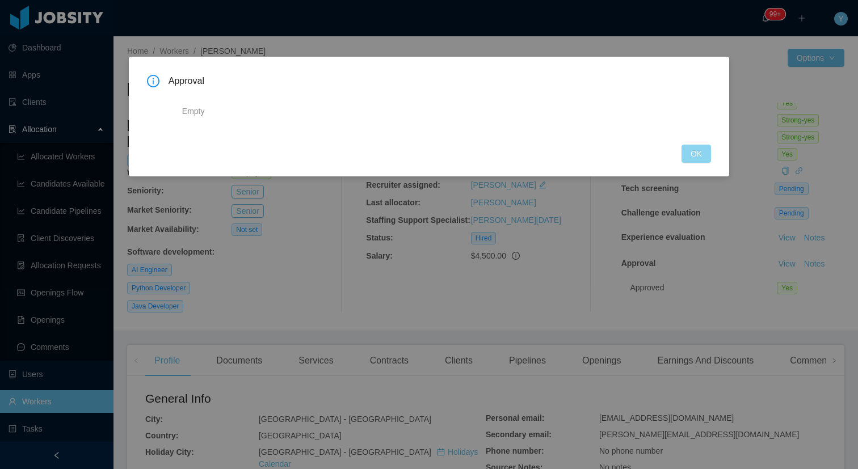
click at [693, 157] on button "OK" at bounding box center [697, 154] width 30 height 18
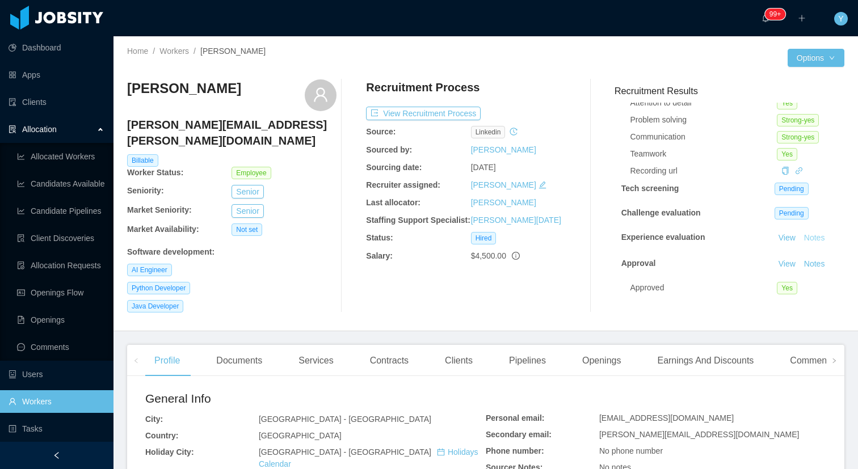
click at [804, 232] on button "Notes" at bounding box center [815, 239] width 30 height 14
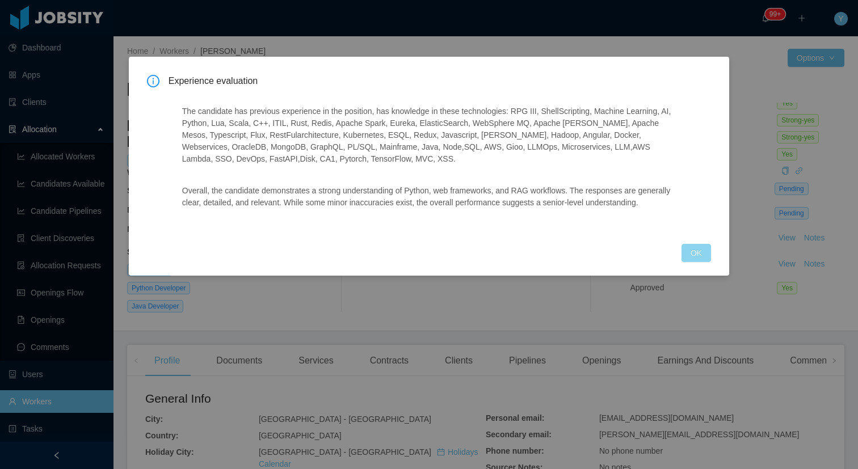
click at [685, 262] on button "OK" at bounding box center [697, 253] width 30 height 18
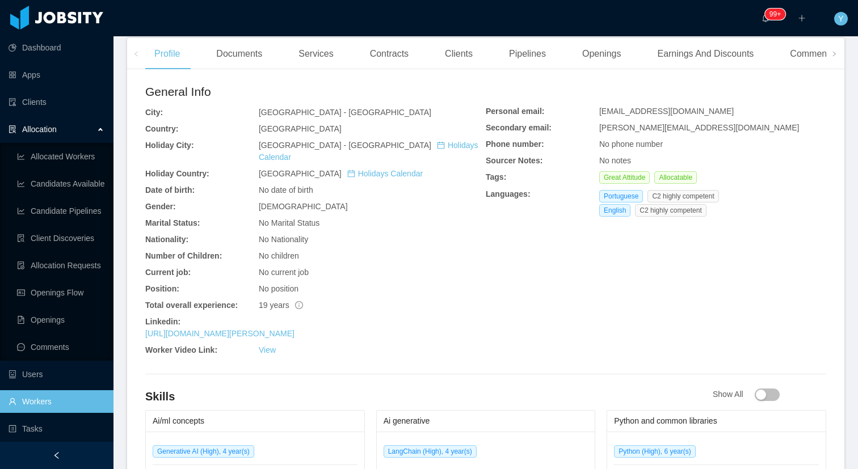
scroll to position [335, 0]
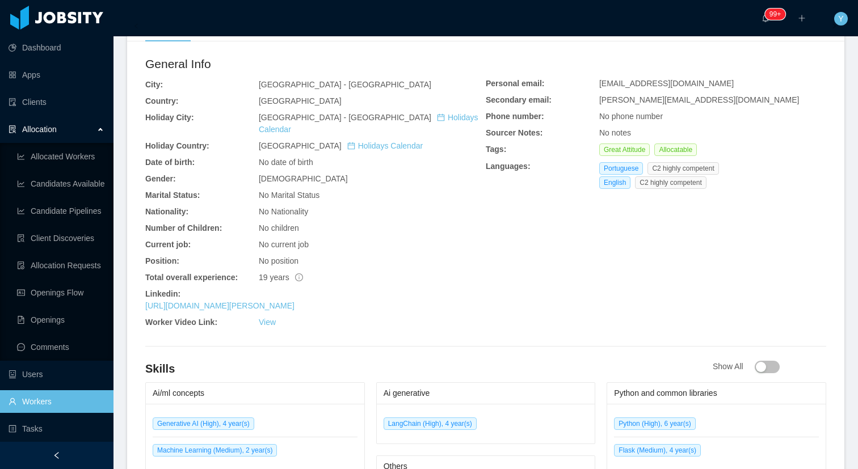
click at [285, 300] on div "https://www.linkedin.com/in/danilo-s-760343a6" at bounding box center [315, 306] width 340 height 12
click at [286, 301] on link "https://www.linkedin.com/in/danilo-s-760343a6" at bounding box center [219, 305] width 149 height 9
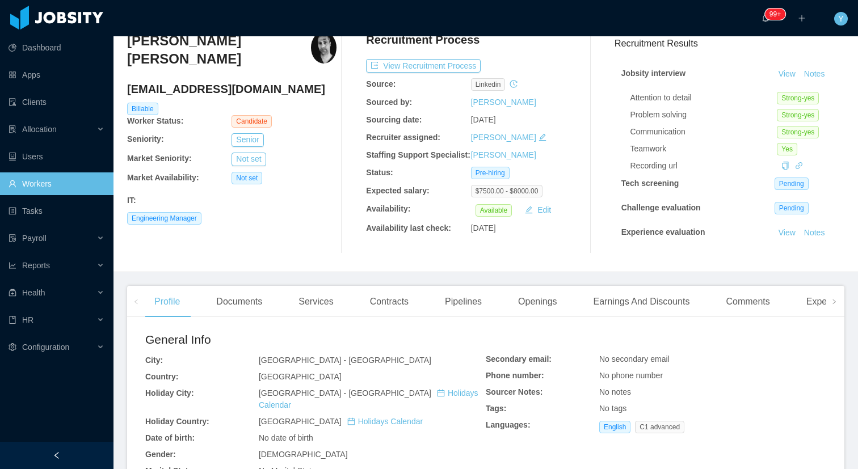
scroll to position [82, 0]
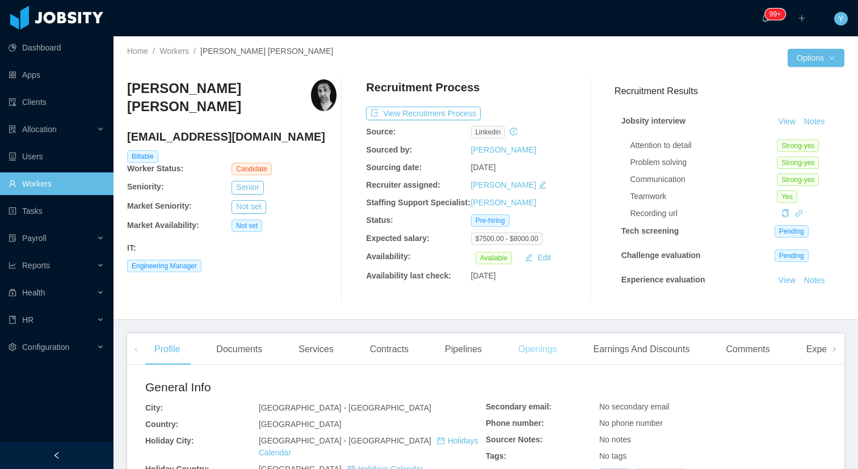
click at [550, 343] on div "Openings" at bounding box center [537, 350] width 57 height 32
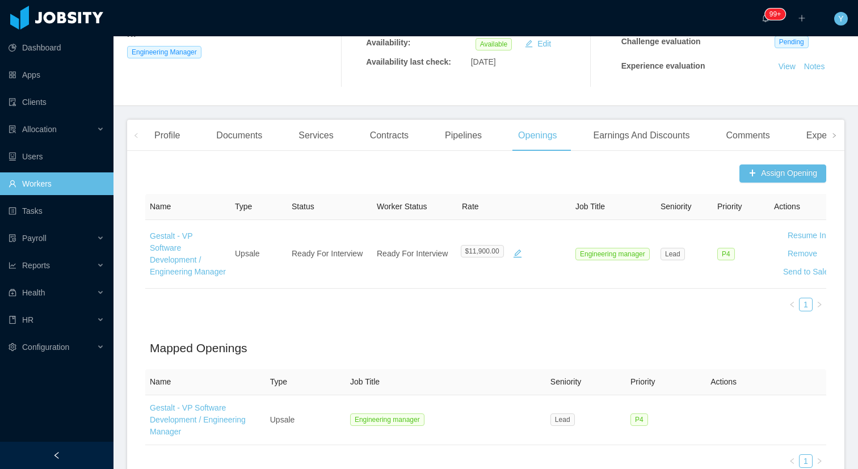
scroll to position [222, 0]
